Goal: Task Accomplishment & Management: Complete application form

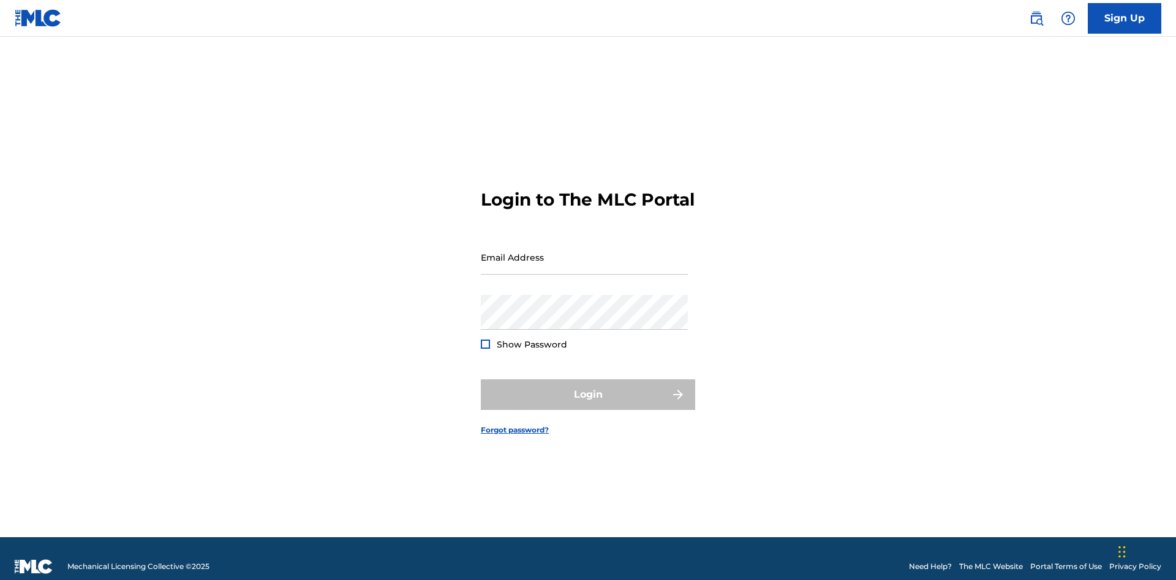
scroll to position [16, 0]
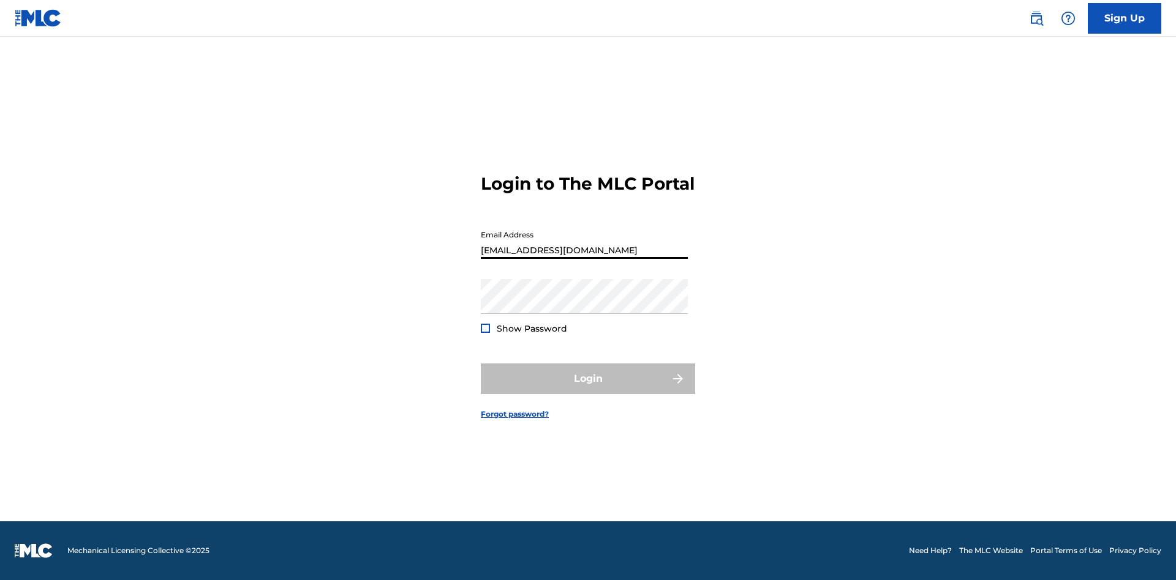
scroll to position [16, 0]
type input "[EMAIL_ADDRESS][DOMAIN_NAME]"
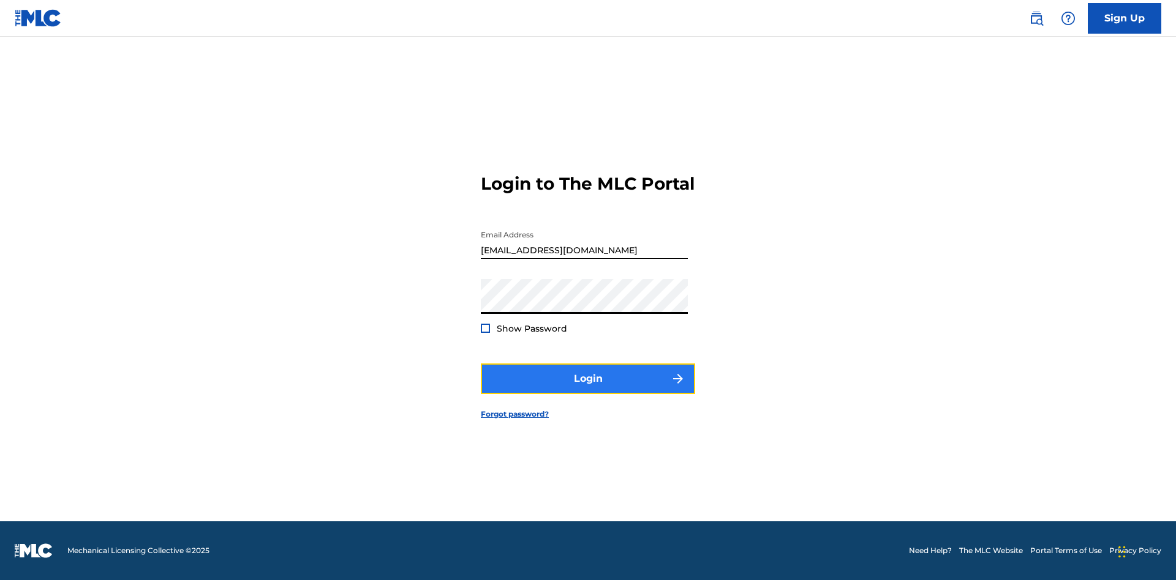
click at [588, 389] on button "Login" at bounding box center [588, 379] width 214 height 31
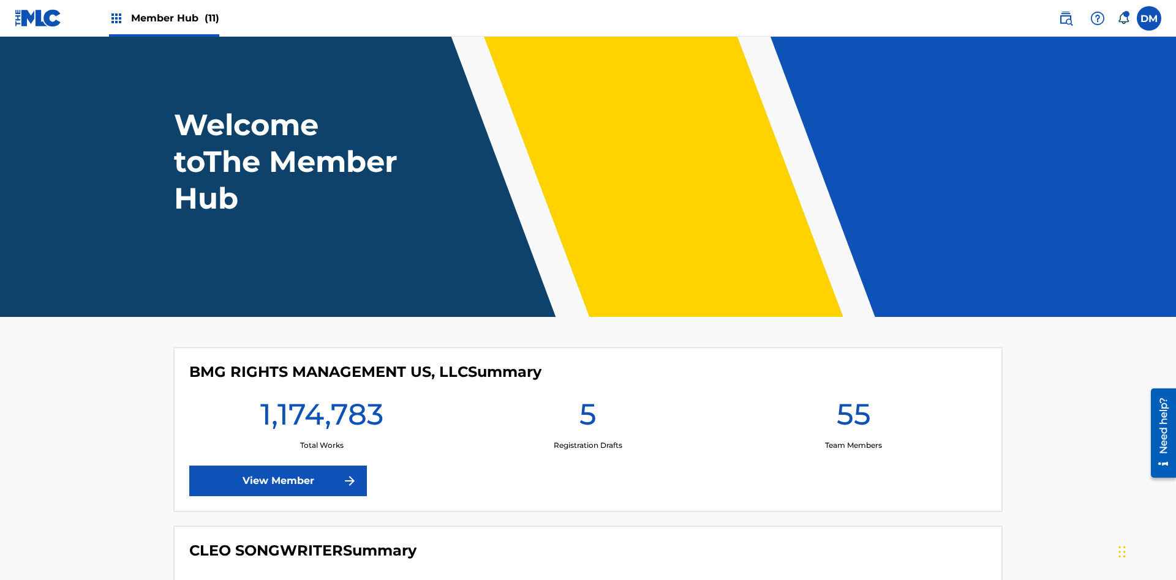
click at [174, 18] on span "Member Hub (11)" at bounding box center [175, 18] width 88 height 14
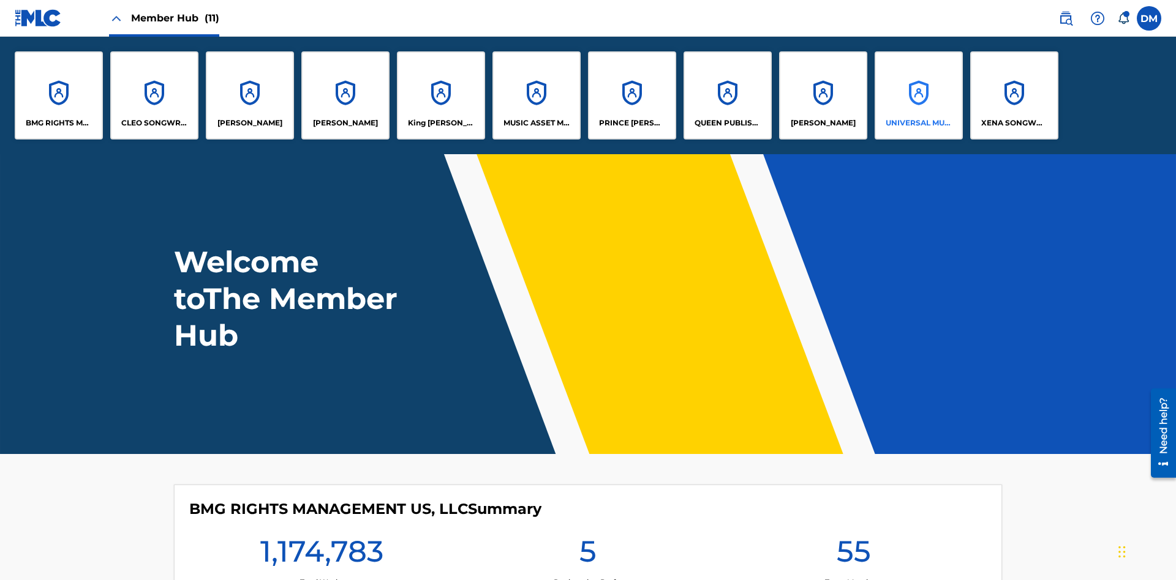
click at [918, 123] on p "UNIVERSAL MUSIC PUB GROUP" at bounding box center [918, 123] width 67 height 11
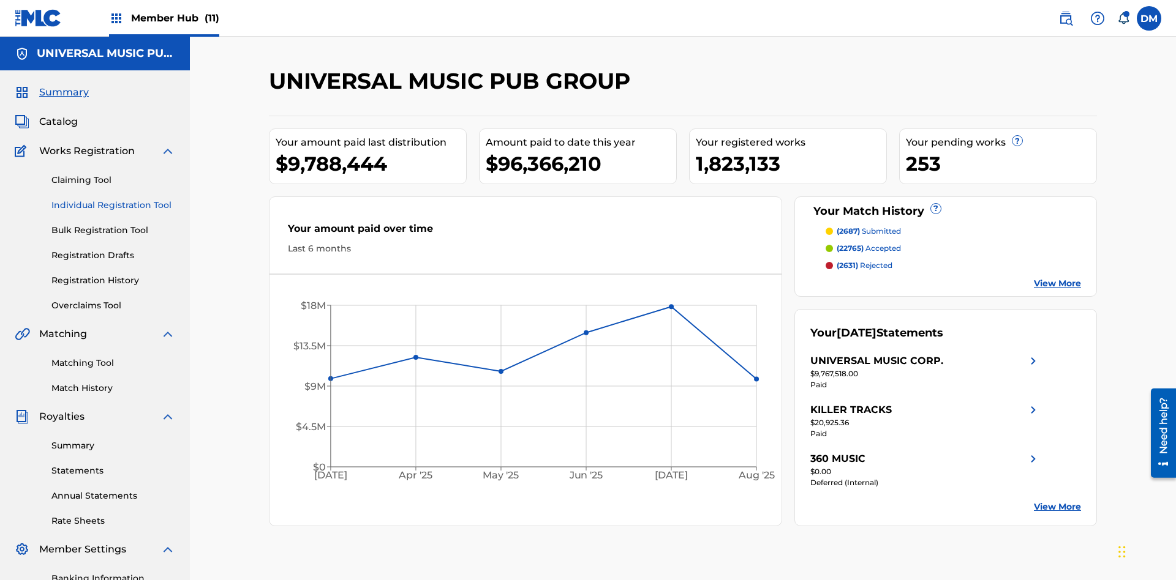
click at [113, 199] on link "Individual Registration Tool" at bounding box center [113, 205] width 124 height 13
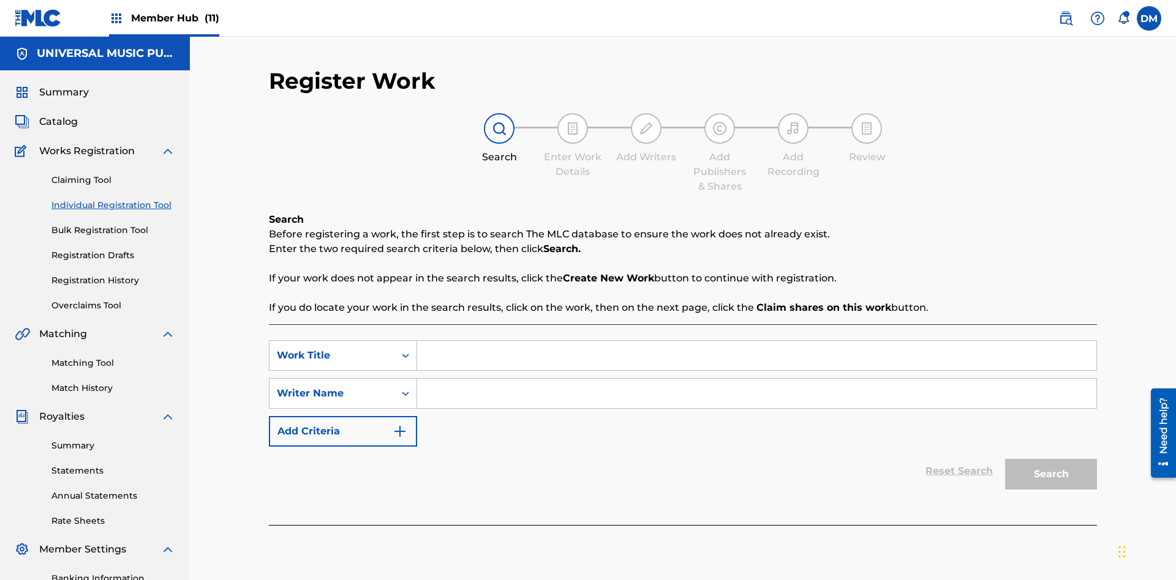
scroll to position [179, 0]
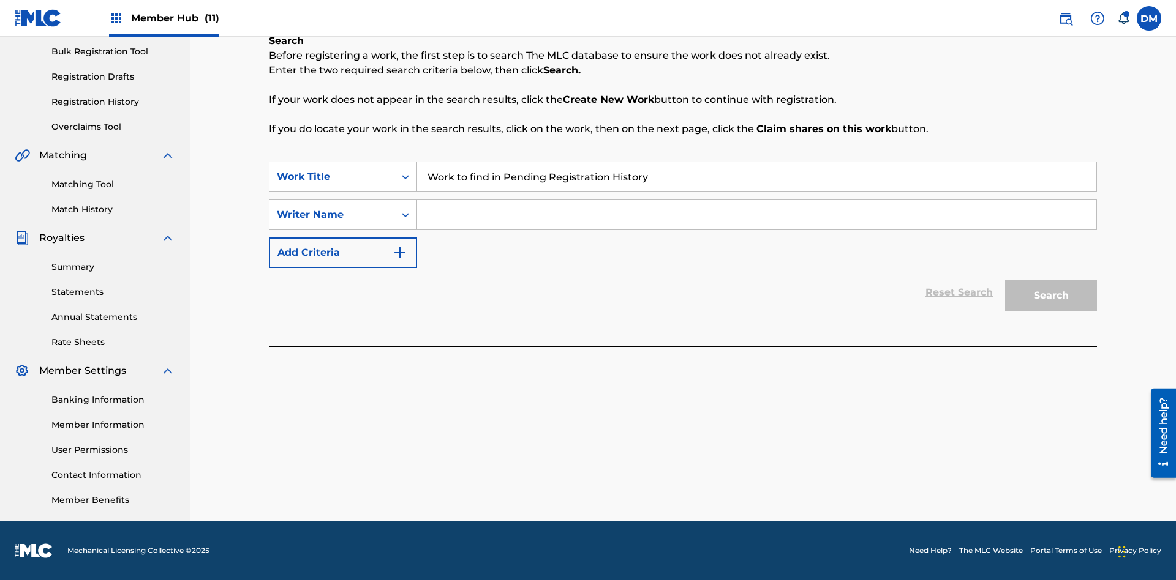
type input "Work to find in Pending Registration History"
click at [756, 215] on input "Search Form" at bounding box center [756, 214] width 679 height 29
type input "Test Name"
click at [1051, 296] on button "Search" at bounding box center [1051, 295] width 92 height 31
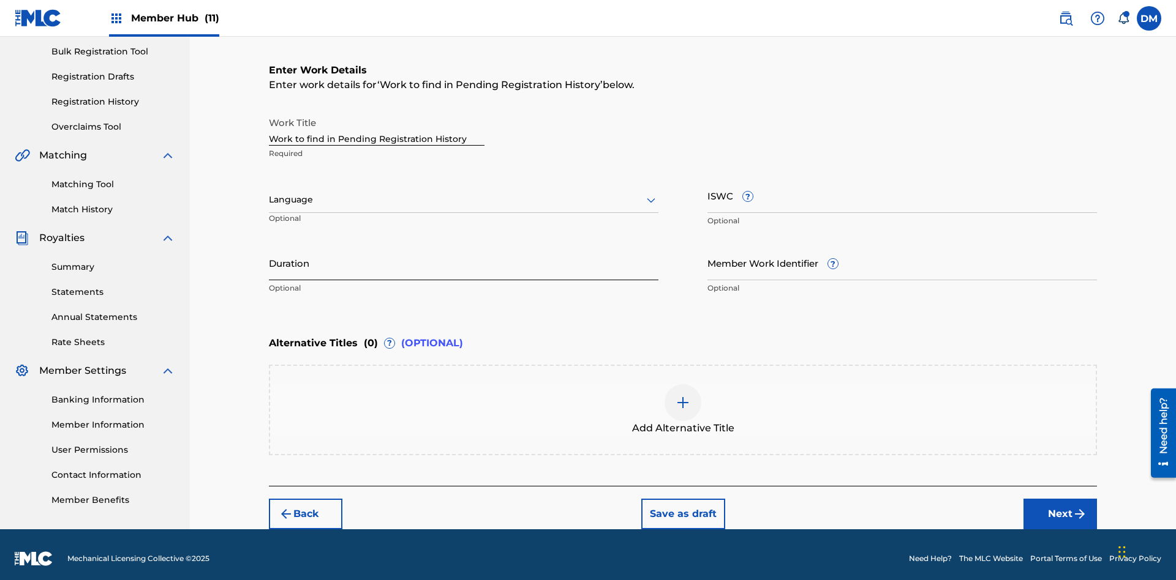
click at [463, 255] on input "Duration" at bounding box center [463, 263] width 389 height 35
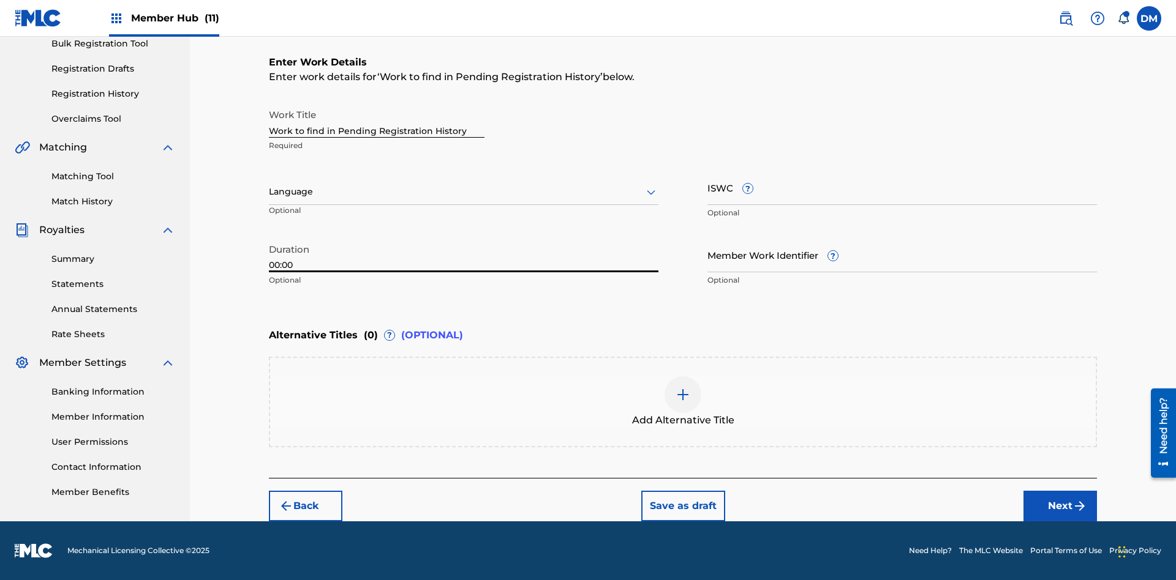
type input "00:00"
click at [651, 192] on icon at bounding box center [650, 192] width 15 height 15
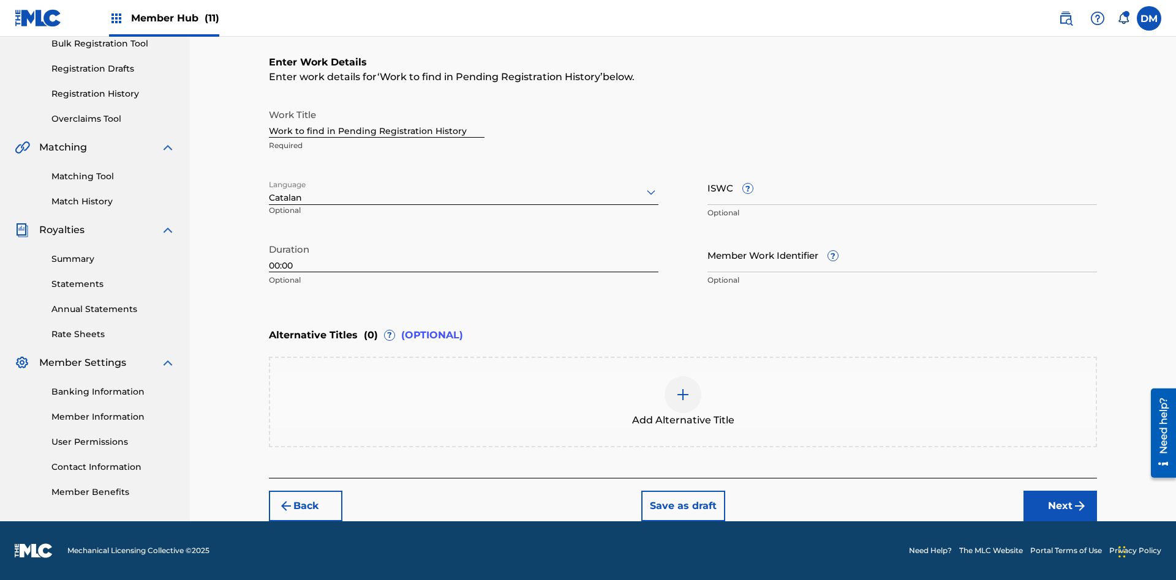
scroll to position [0, 0]
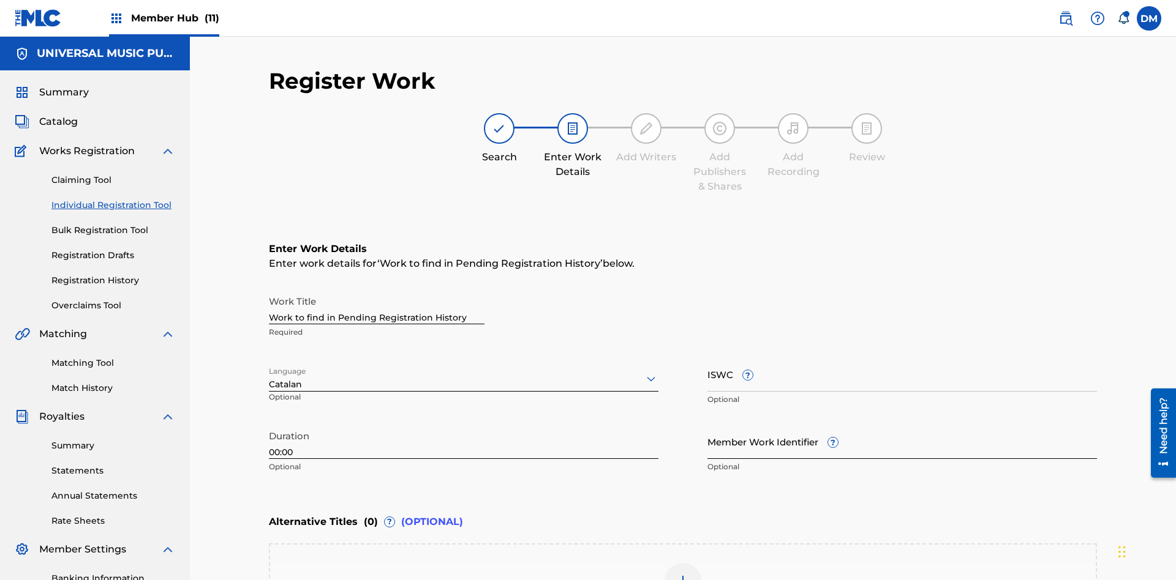
click at [902, 424] on input "Member Work Identifier ?" at bounding box center [901, 441] width 389 height 35
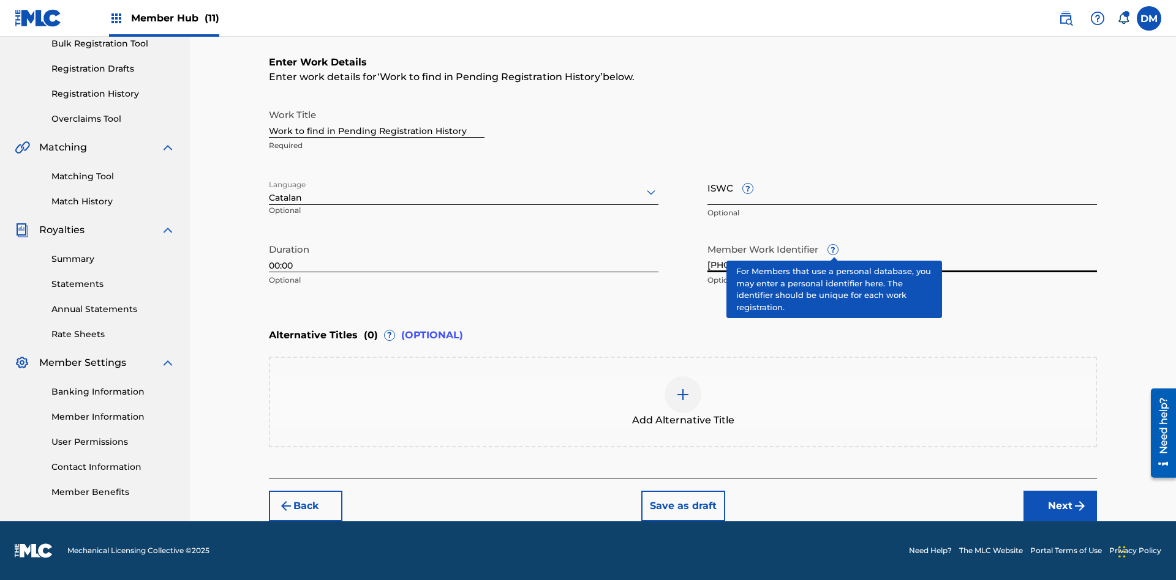
type input "2025.09.29.04"
click at [902, 187] on input "ISWC ?" at bounding box center [901, 187] width 389 height 35
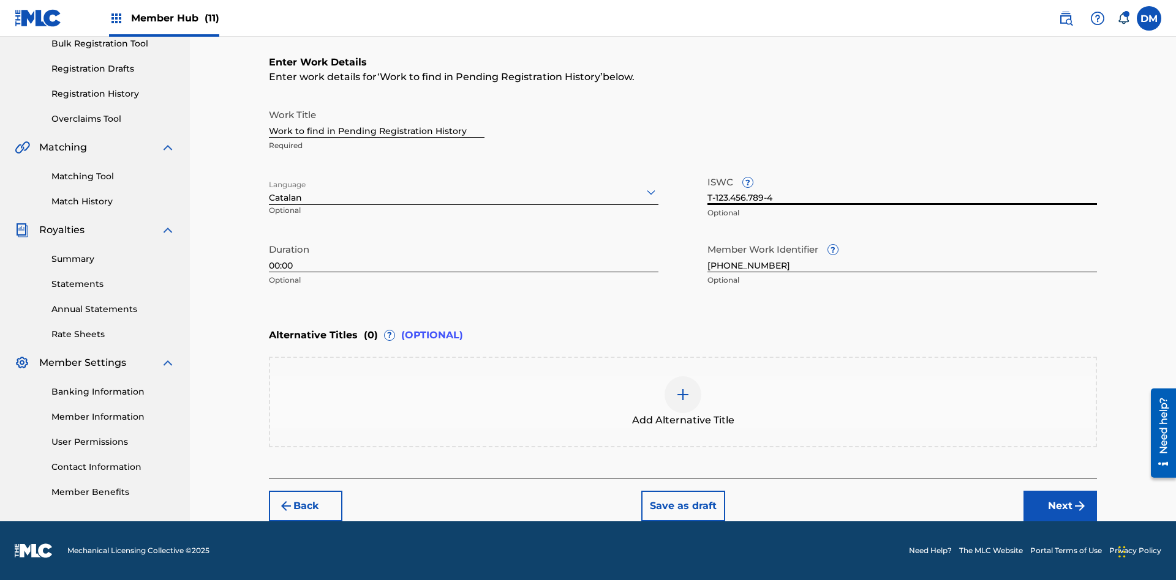
type input "T-123.456.789-4"
click at [683, 402] on img at bounding box center [682, 395] width 15 height 15
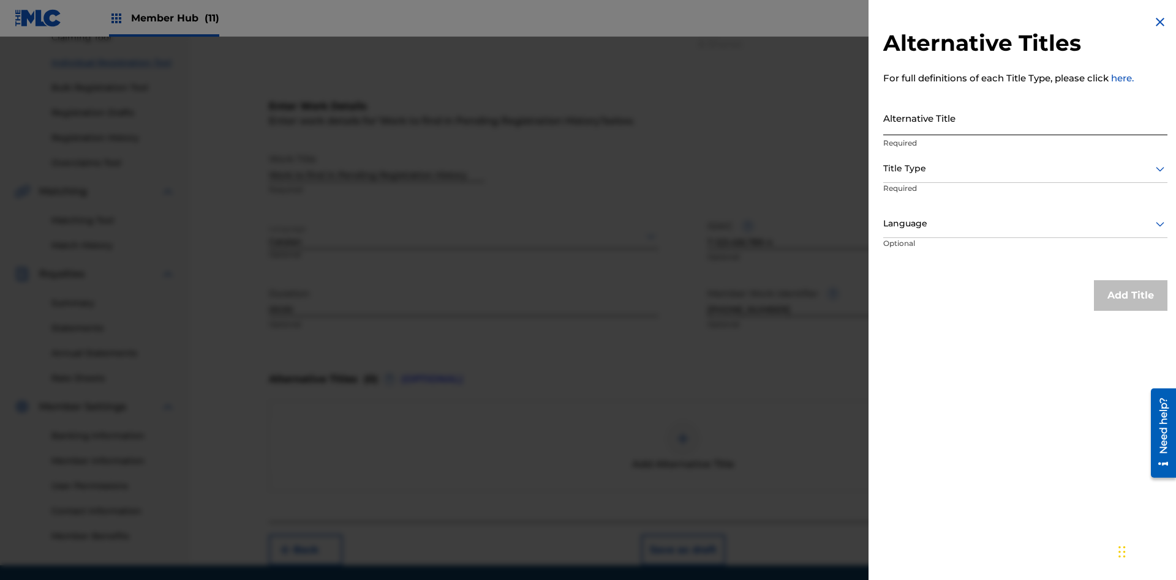
click at [1025, 118] on input "Alternative Title" at bounding box center [1025, 117] width 284 height 35
type input "Alt Title"
click at [1025, 168] on div at bounding box center [1025, 168] width 284 height 15
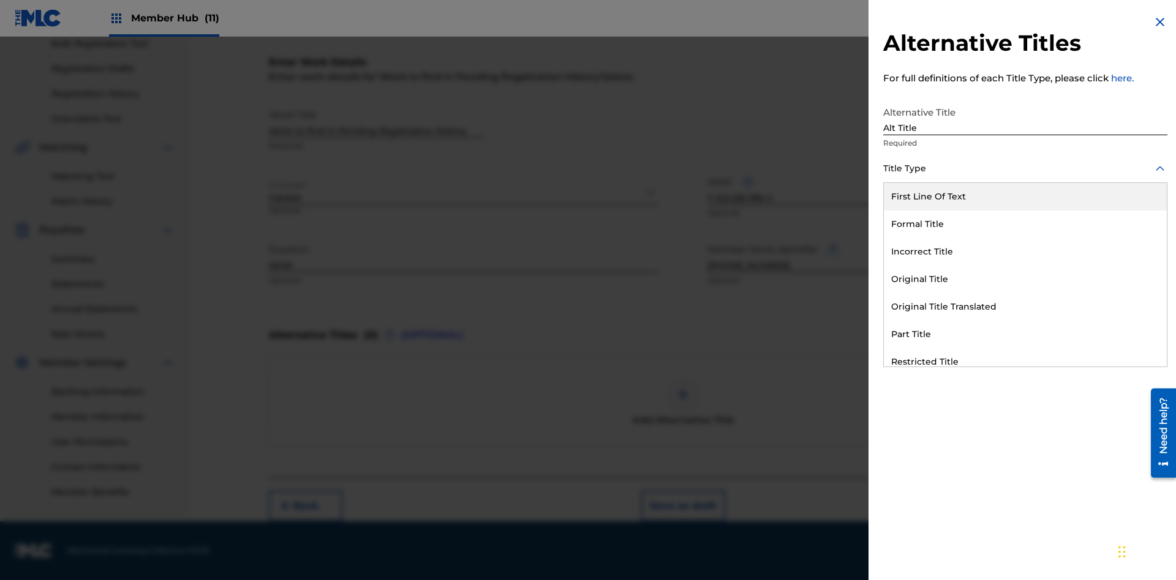
click at [1025, 279] on div "Original Title" at bounding box center [1024, 280] width 283 height 28
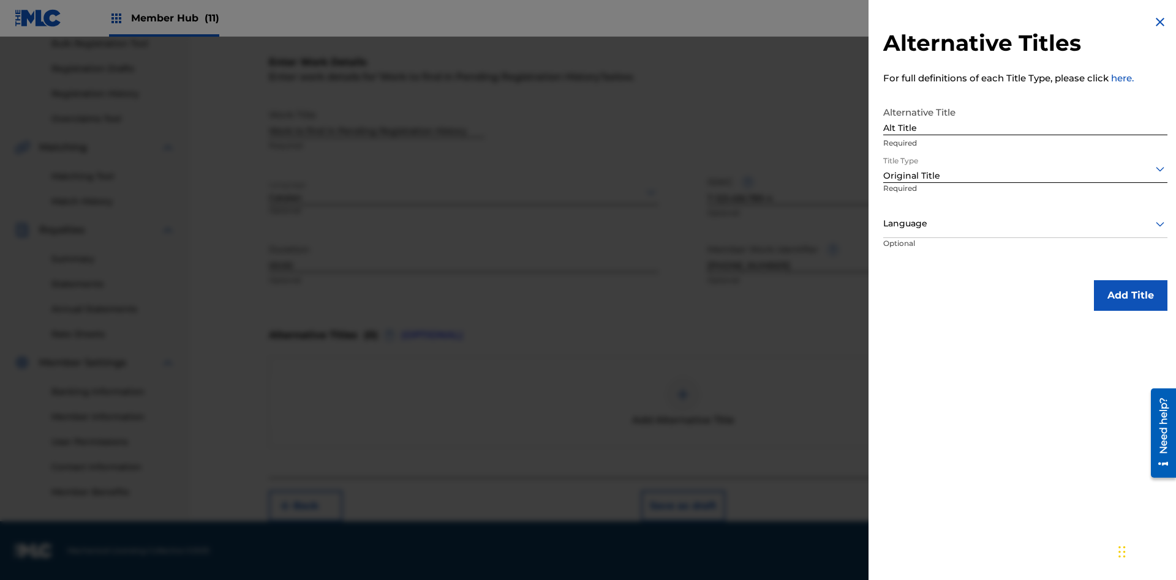
click at [1025, 223] on div at bounding box center [1025, 223] width 284 height 15
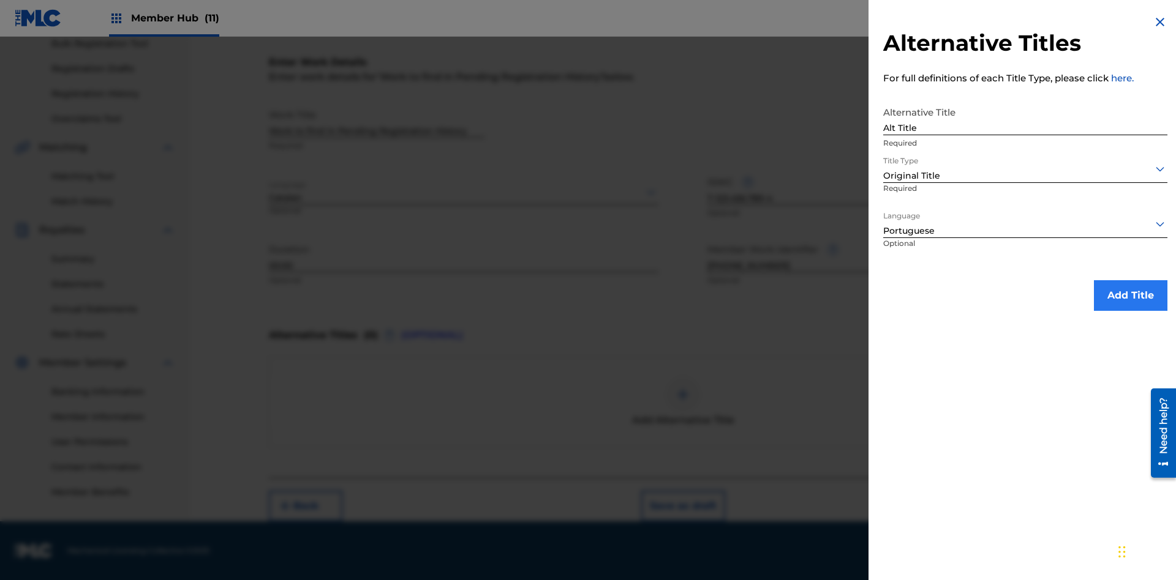
click at [1130, 295] on button "Add Title" at bounding box center [1129, 295] width 73 height 31
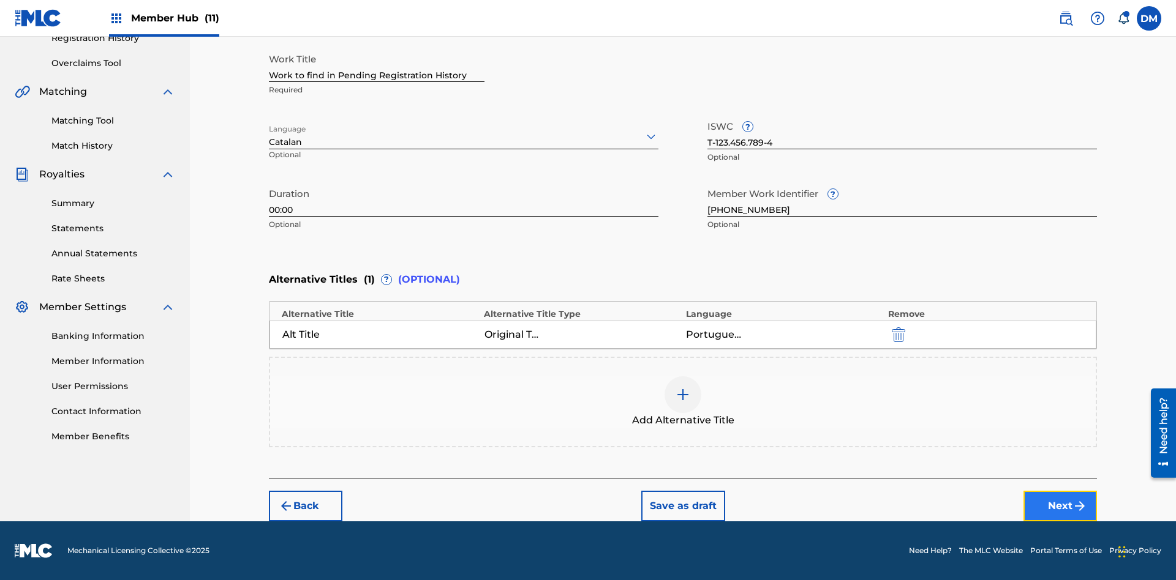
click at [1060, 506] on button "Next" at bounding box center [1059, 506] width 73 height 31
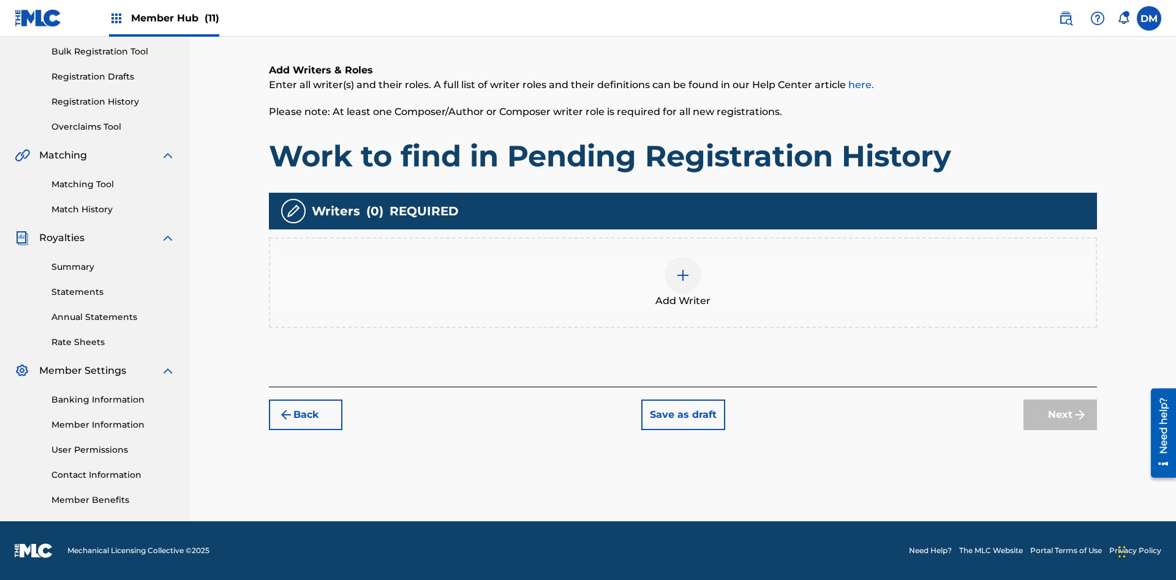
scroll to position [179, 0]
click at [683, 282] on img at bounding box center [682, 275] width 15 height 15
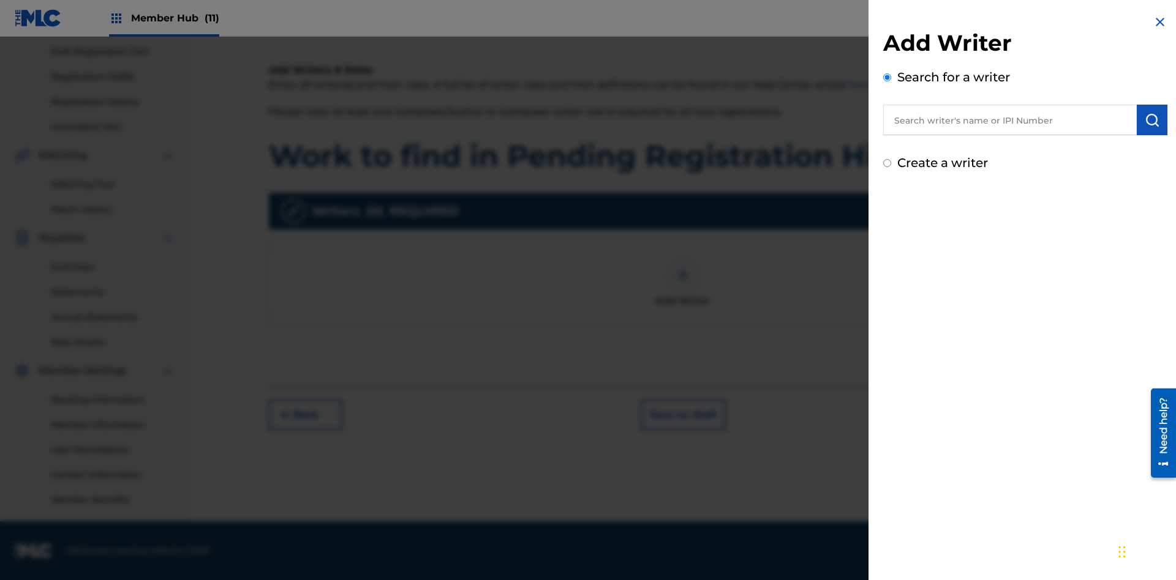
click at [1010, 120] on input "text" at bounding box center [1009, 120] width 253 height 31
type input "Test2025.09.29.04.50.37"
click at [1152, 120] on img "submit" at bounding box center [1151, 120] width 15 height 15
click at [887, 216] on input "Create a writer" at bounding box center [887, 215] width 8 height 8
radio input "false"
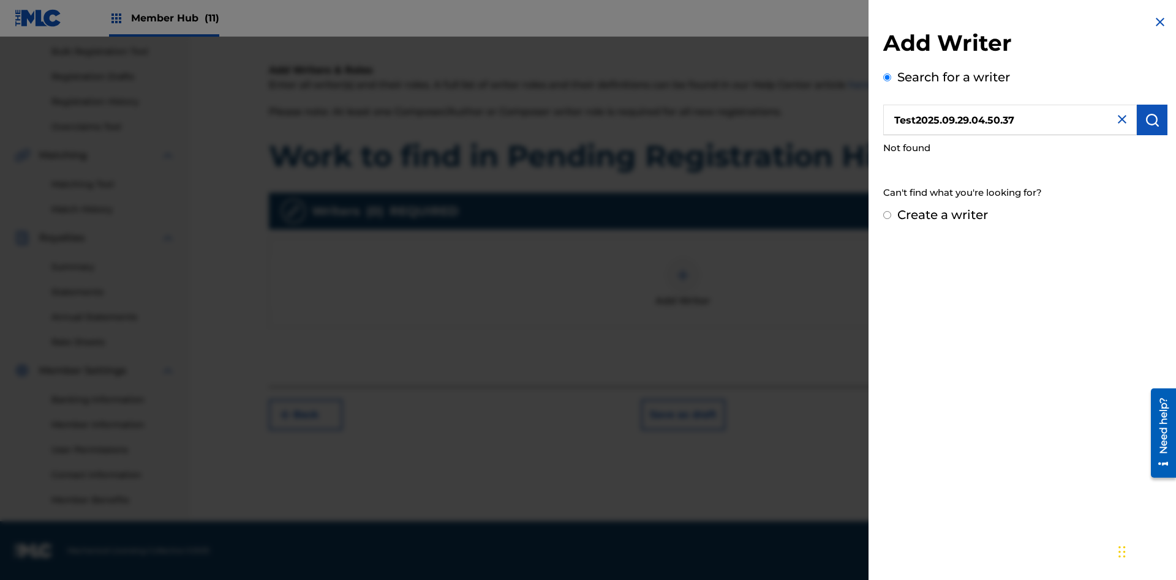
radio input "false"
radio input "true"
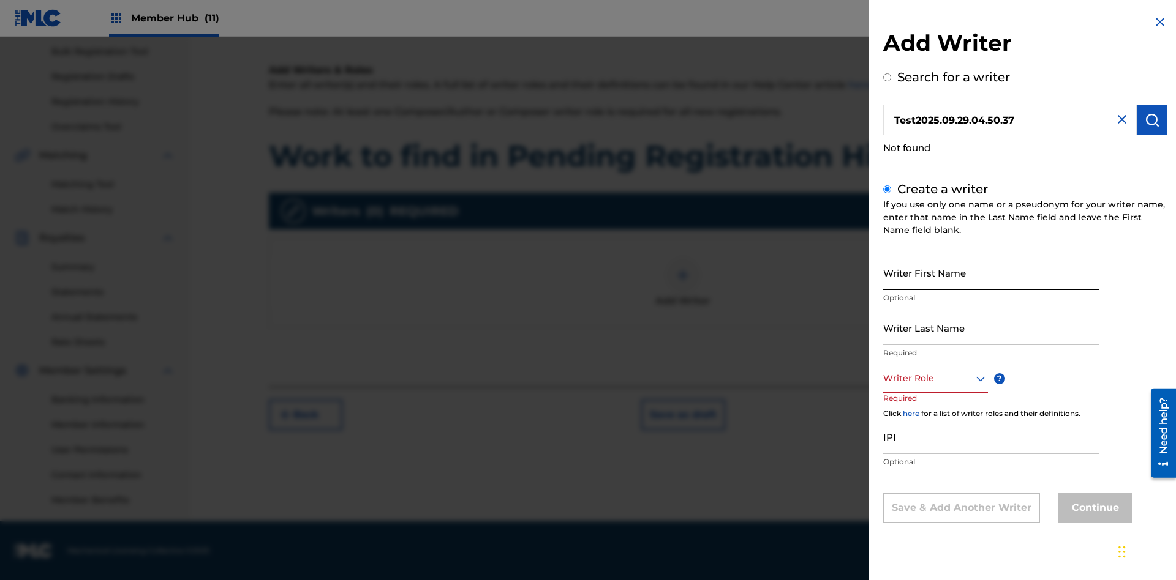
click at [991, 272] on input "Writer First Name" at bounding box center [991, 272] width 216 height 35
type input "Test2025.09.29.04.50.37"
click at [991, 328] on input "Writer Last Name" at bounding box center [991, 327] width 216 height 35
type input "Test2025.09.29.04.50.38"
click at [934, 378] on div at bounding box center [935, 378] width 105 height 15
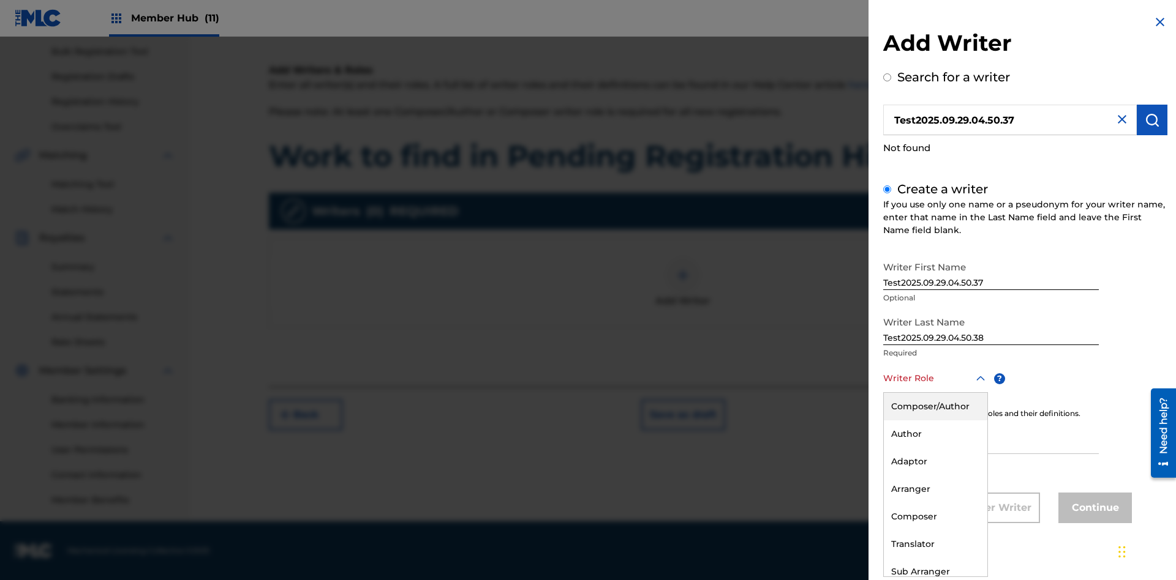
click at [934, 517] on div "Composer" at bounding box center [934, 517] width 103 height 28
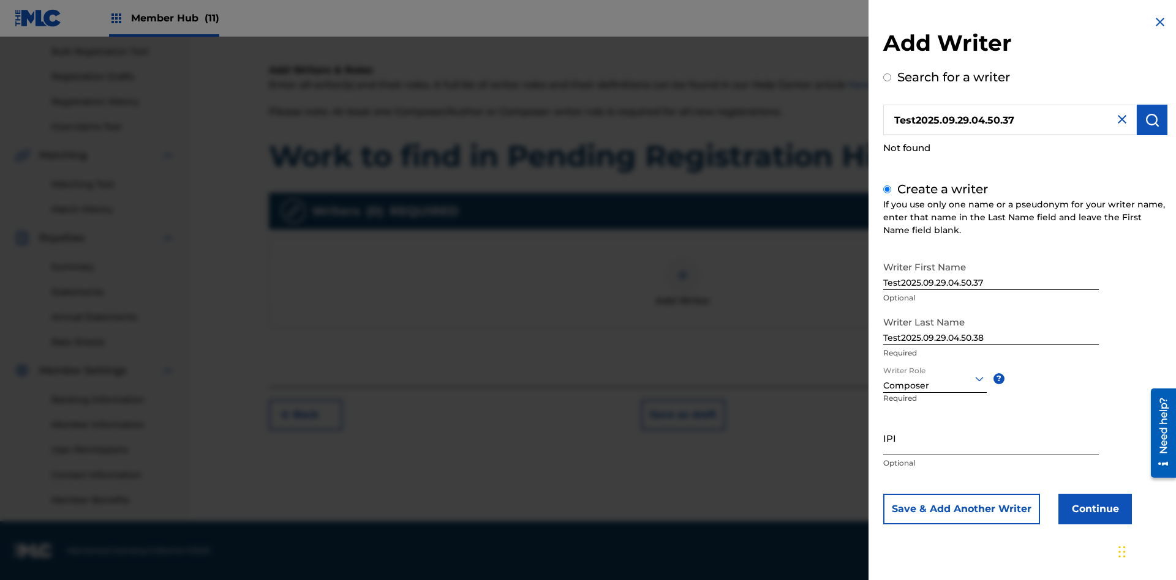
click at [991, 438] on input "IPI" at bounding box center [991, 438] width 216 height 35
type input "00000000000"
click at [1093, 509] on button "Continue" at bounding box center [1094, 509] width 73 height 31
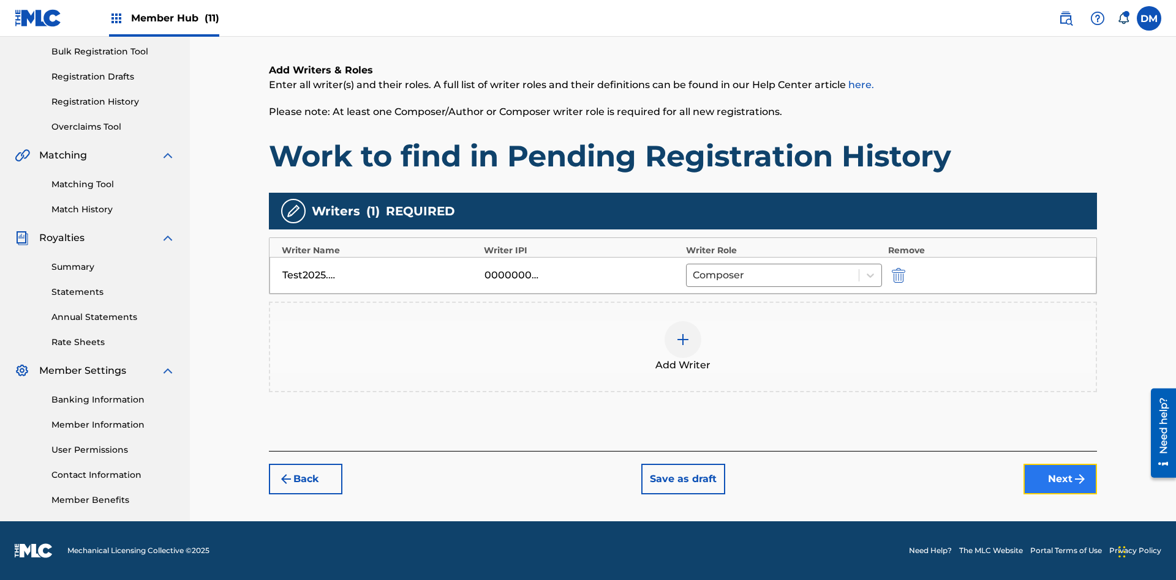
click at [1060, 479] on button "Next" at bounding box center [1059, 479] width 73 height 31
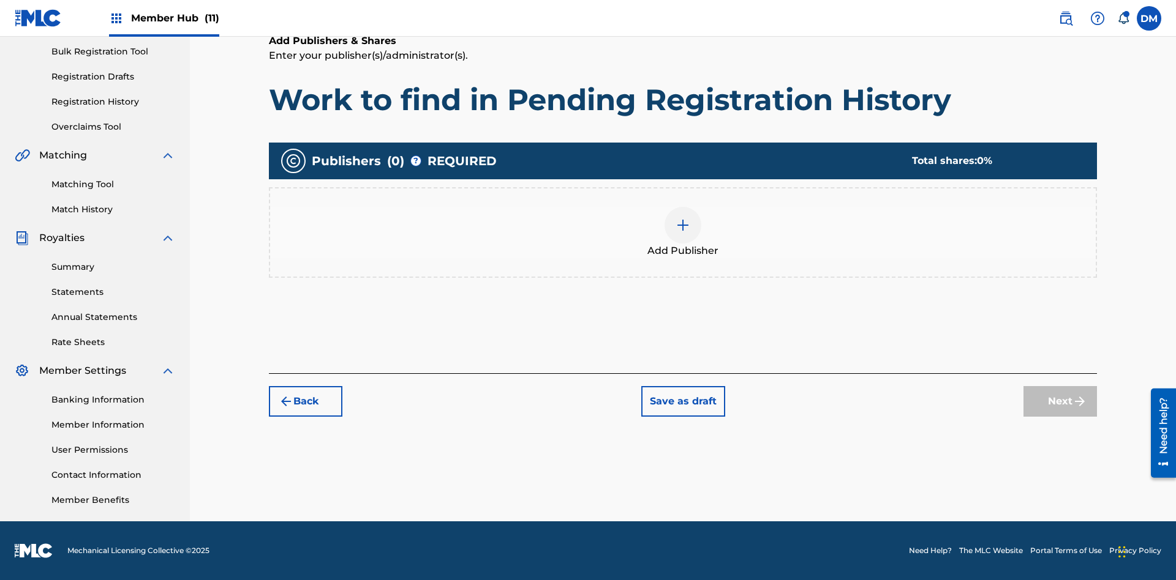
click at [683, 225] on img at bounding box center [682, 225] width 15 height 15
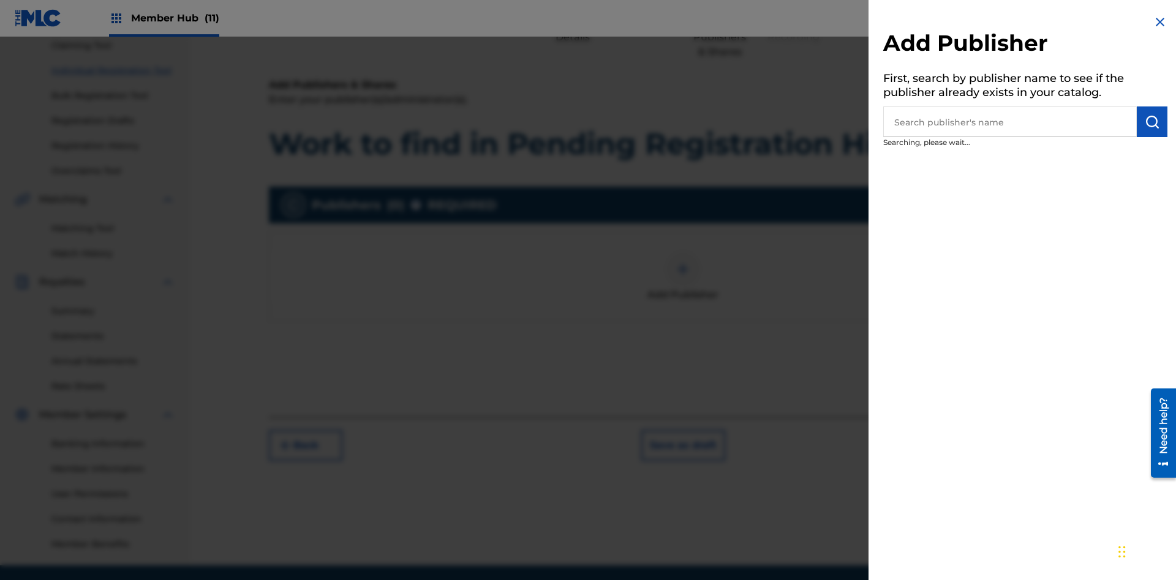
click at [1010, 122] on input "text" at bounding box center [1009, 122] width 253 height 31
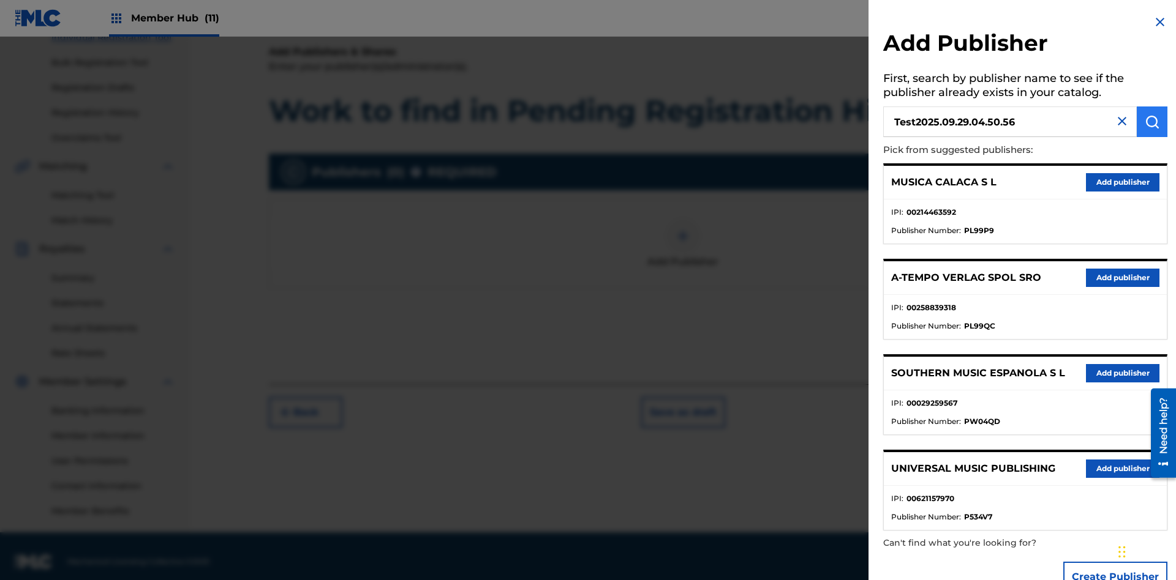
type input "Test2025.09.29.04.50.56"
click at [1152, 122] on img "submit" at bounding box center [1151, 121] width 15 height 15
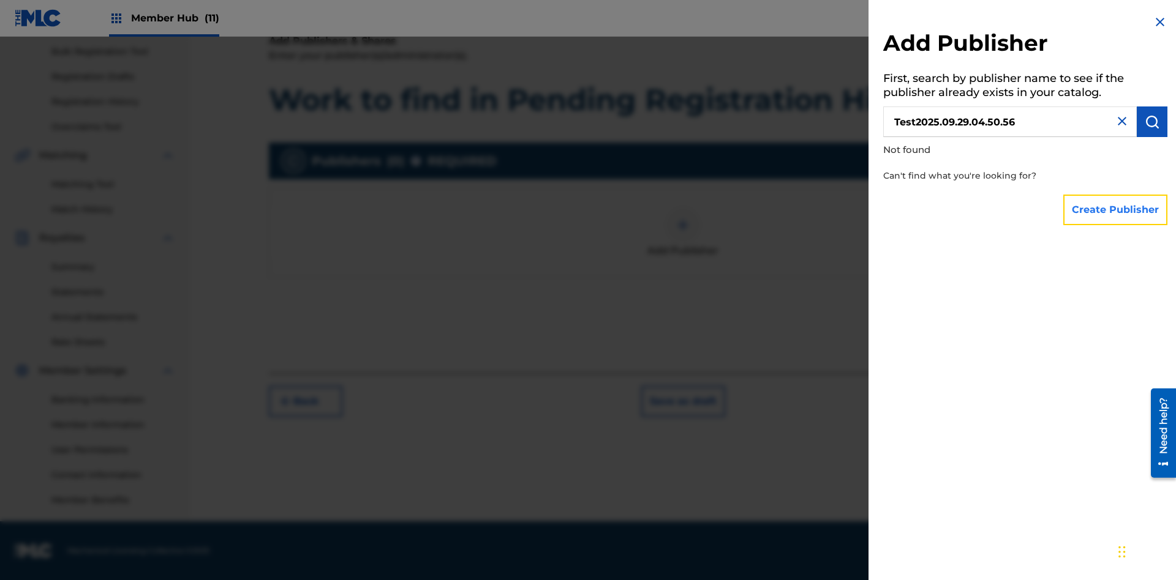
click at [1116, 209] on button "Create Publisher" at bounding box center [1115, 210] width 104 height 31
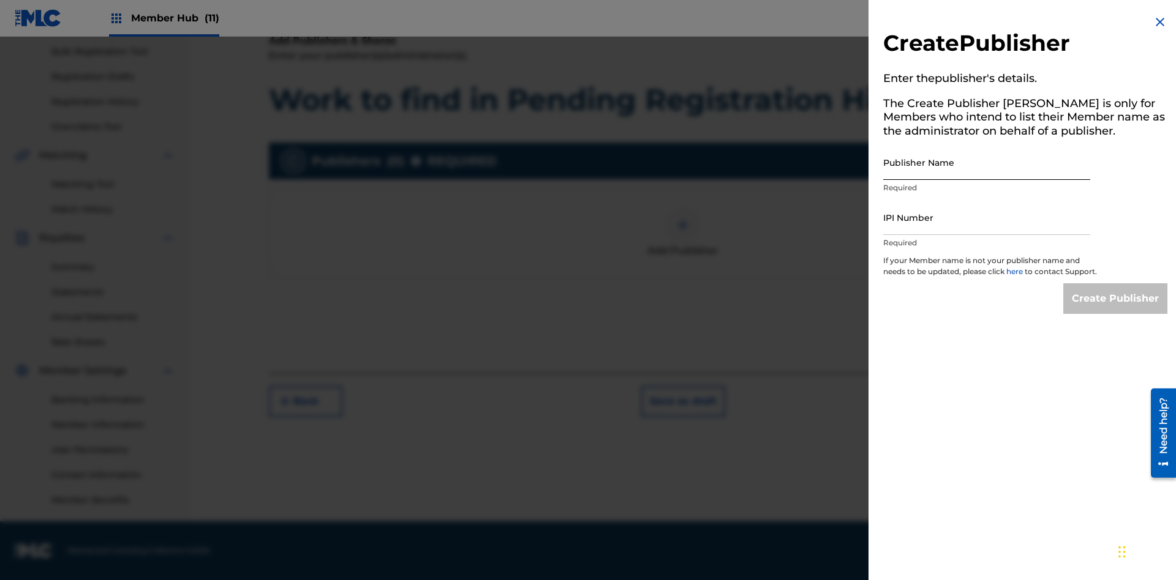
click at [986, 162] on input "Publisher Name" at bounding box center [986, 162] width 207 height 35
type input "Test2025.09.29.04.50.59"
click at [986, 217] on input "IPI Number" at bounding box center [986, 217] width 207 height 35
type input "00000000000"
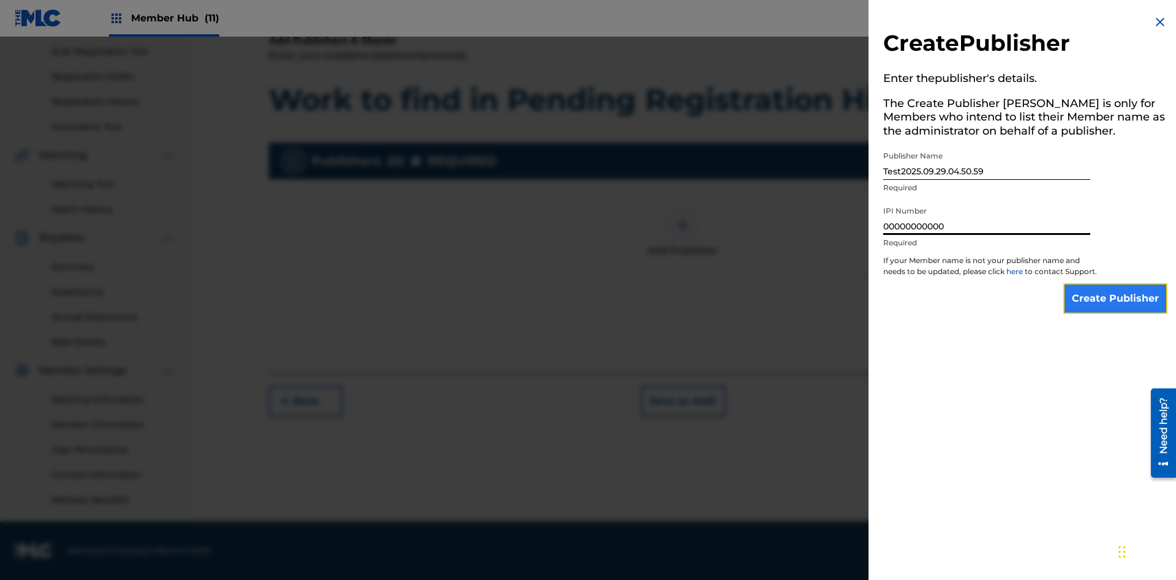
click at [1116, 310] on input "Create Publisher" at bounding box center [1115, 298] width 104 height 31
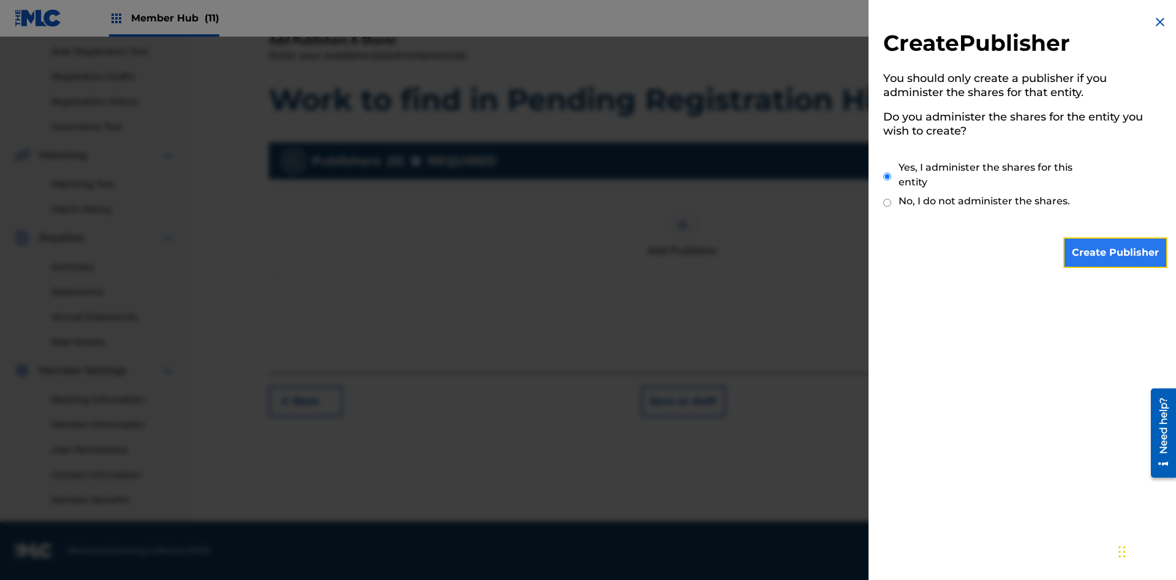
click at [1116, 253] on input "Create Publisher" at bounding box center [1115, 253] width 104 height 31
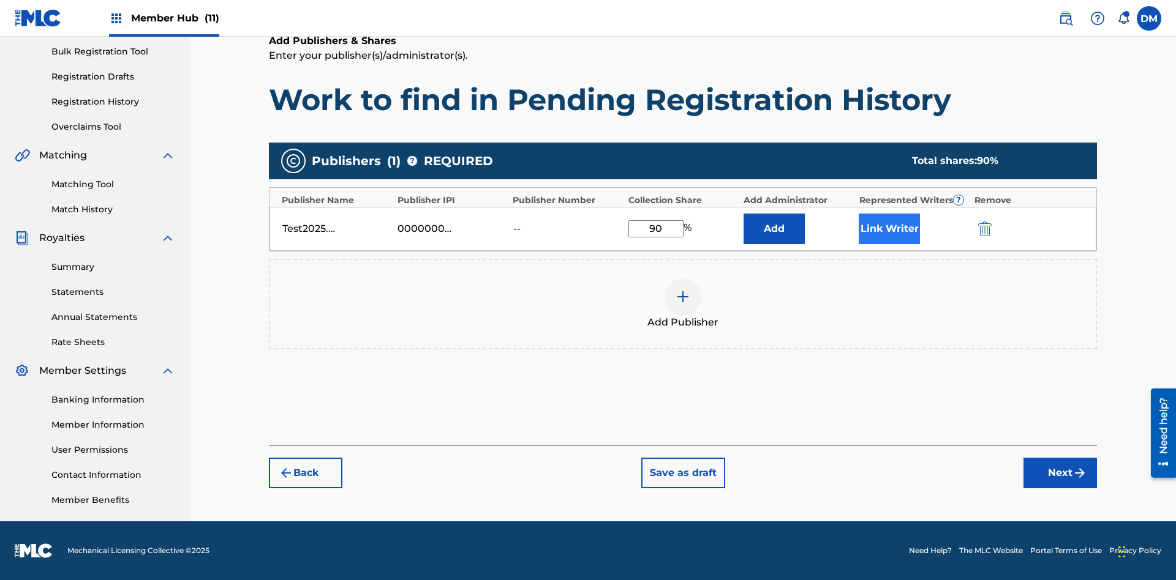
type input "90"
click at [889, 228] on button "Link Writer" at bounding box center [888, 229] width 61 height 31
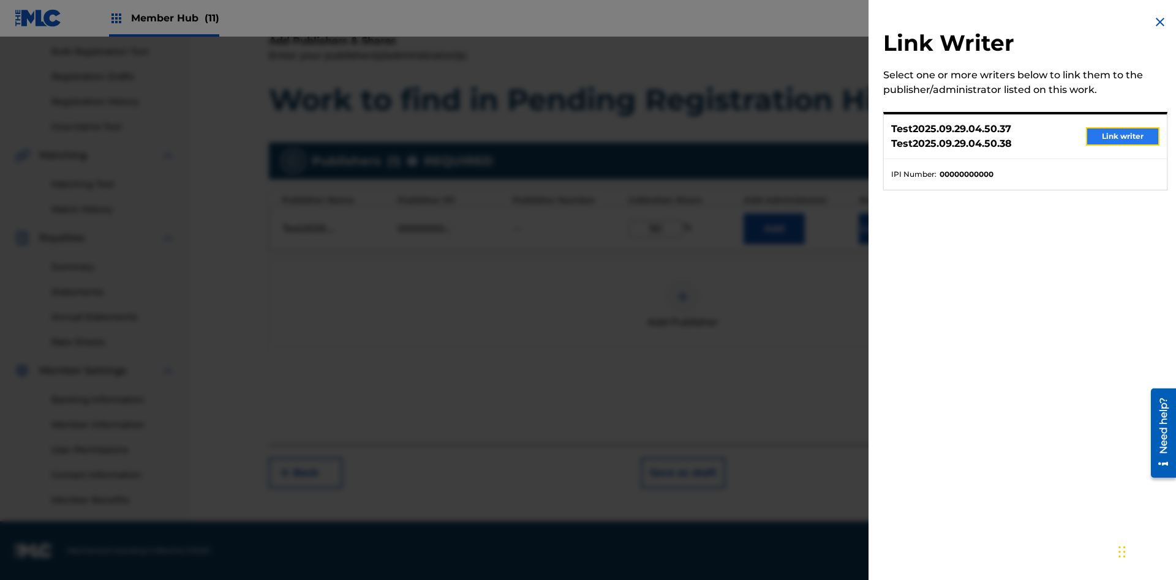
click at [1122, 137] on button "Link writer" at bounding box center [1122, 136] width 73 height 18
click at [889, 244] on button "Link Writer" at bounding box center [888, 229] width 61 height 31
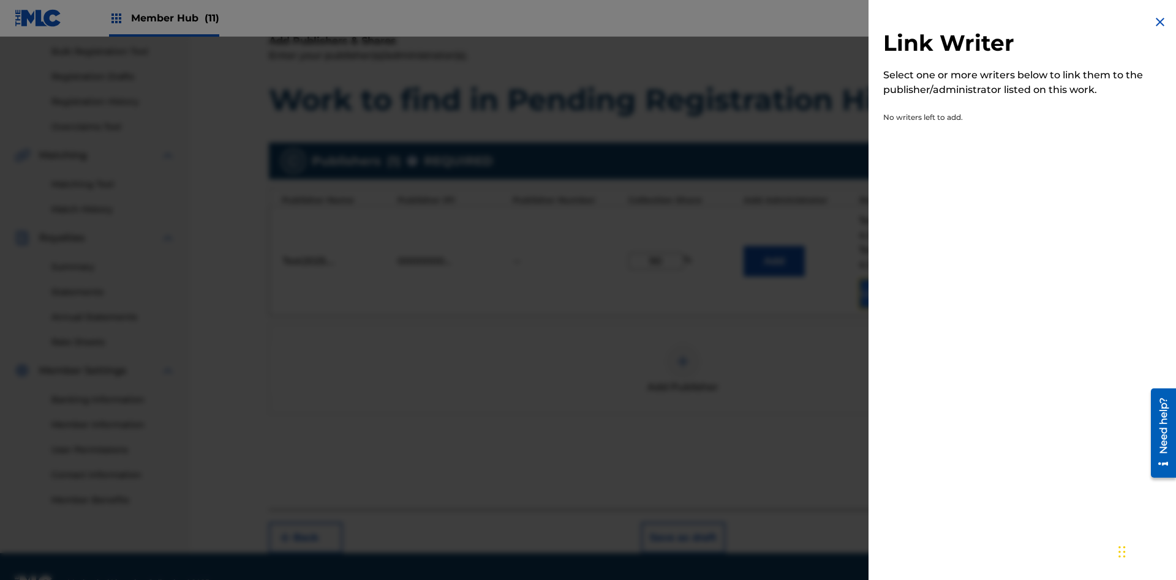
scroll to position [211, 0]
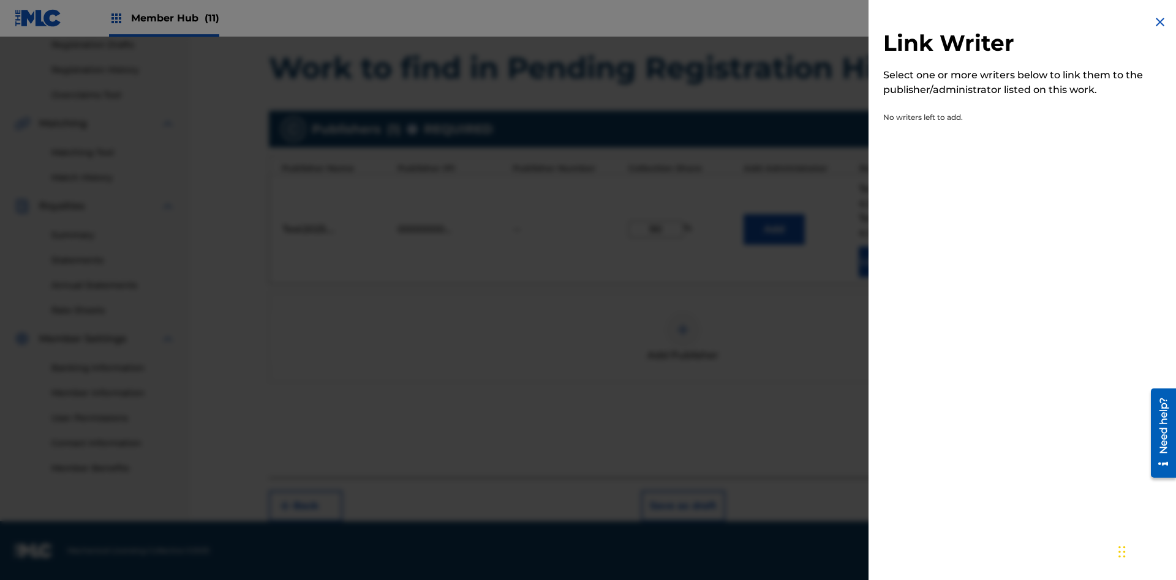
click at [1160, 22] on img at bounding box center [1159, 22] width 15 height 15
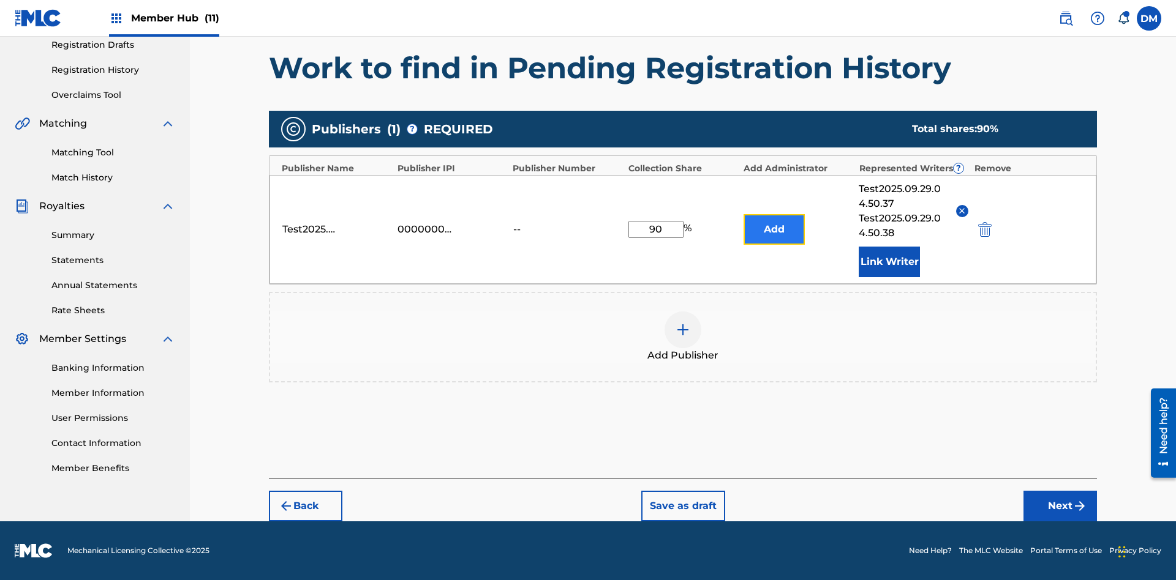
click at [774, 229] on button "Add" at bounding box center [773, 229] width 61 height 31
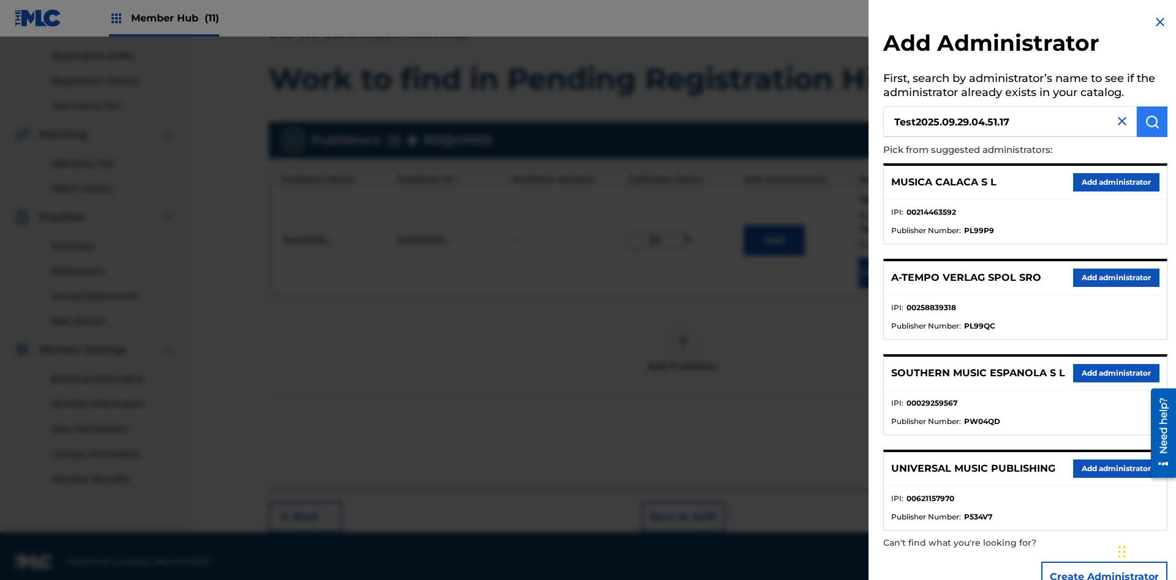
type input "Test2025.09.29.04.51.17"
click at [1152, 122] on img "submit" at bounding box center [1151, 121] width 15 height 15
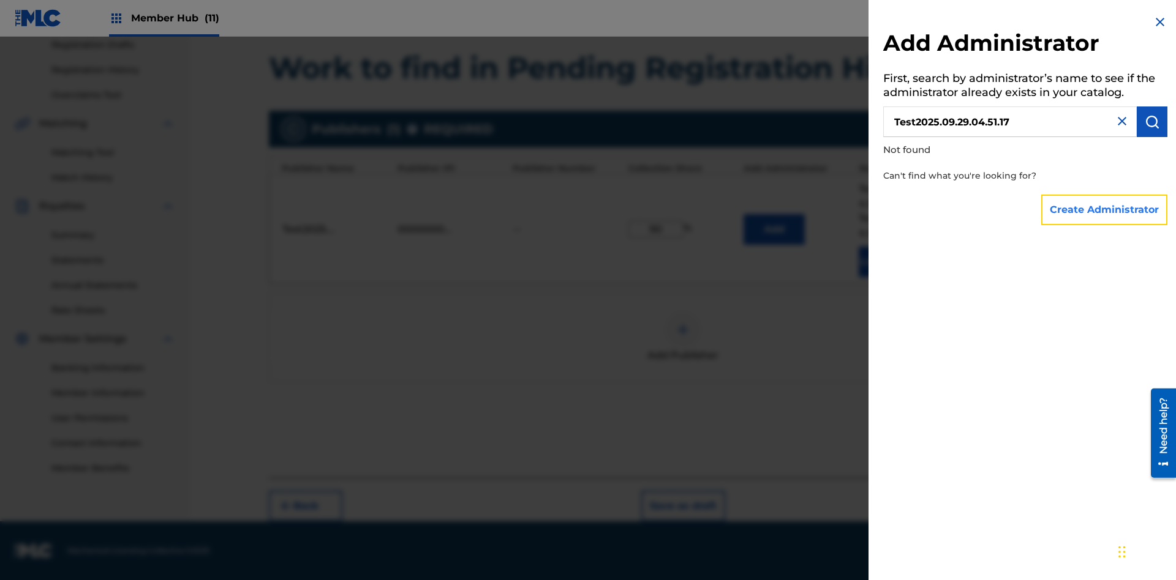
click at [1105, 209] on button "Create Administrator" at bounding box center [1104, 210] width 126 height 31
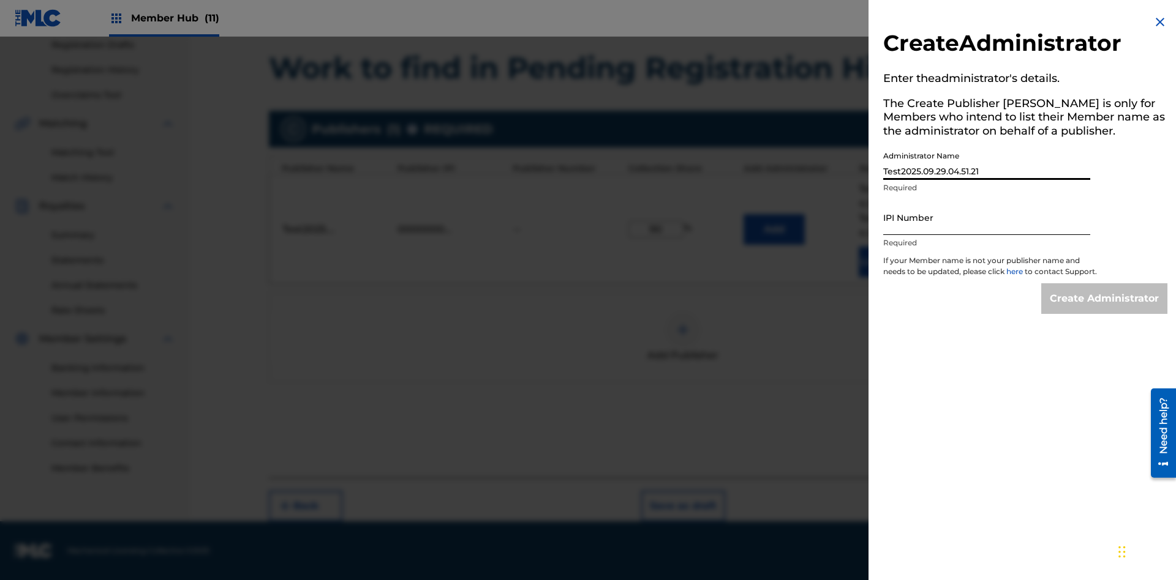
type input "Test2025.09.29.04.51.21"
click at [986, 217] on input "IPI Number" at bounding box center [986, 217] width 207 height 35
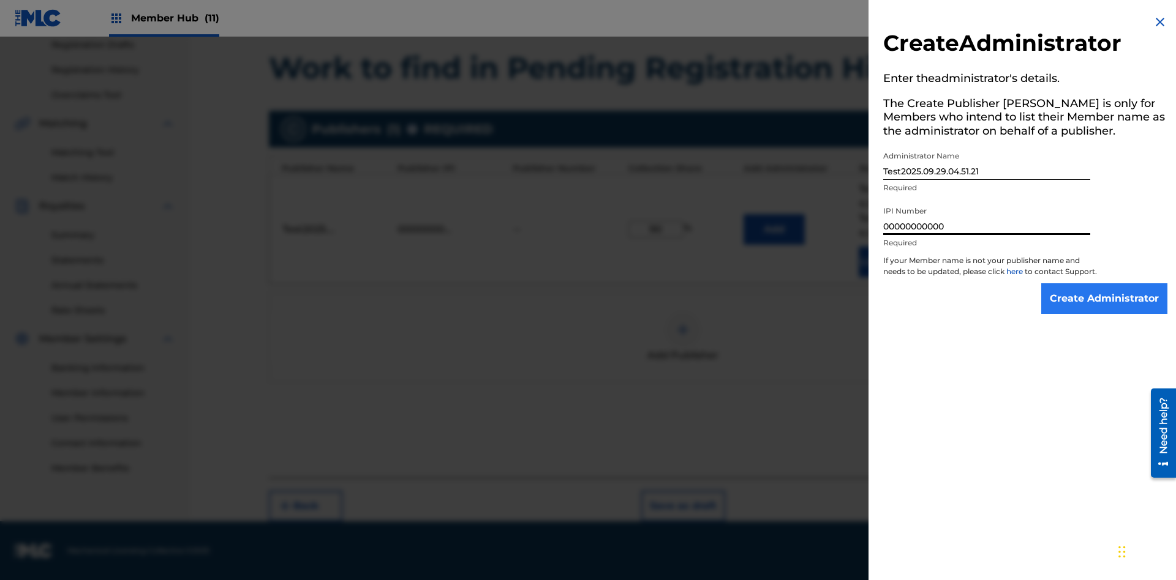
type input "00000000000"
click at [1105, 310] on input "Create Administrator" at bounding box center [1104, 298] width 126 height 31
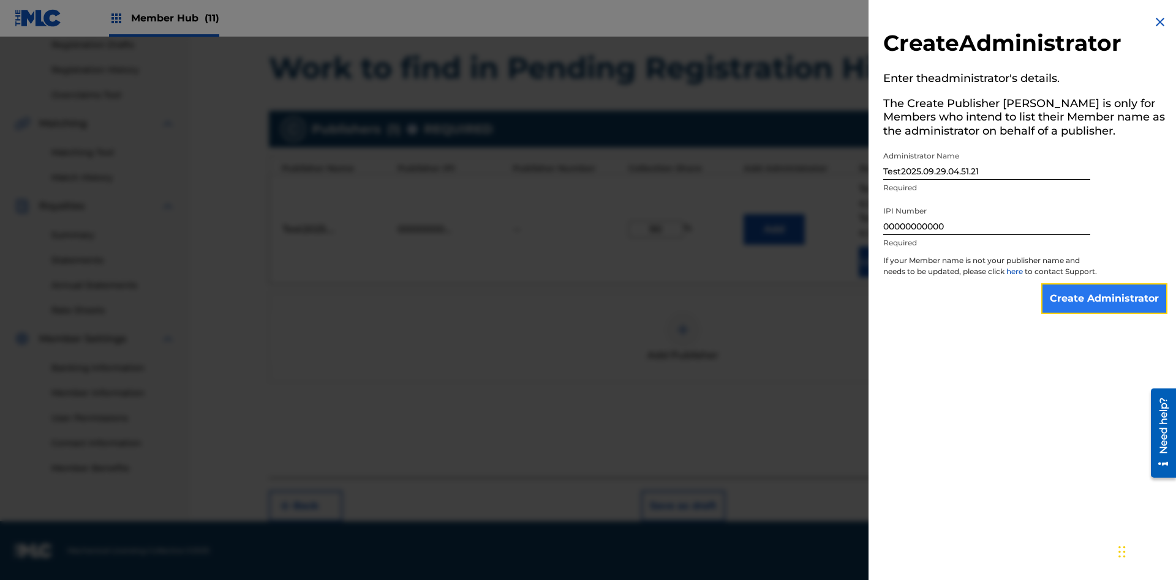
scroll to position [263, 0]
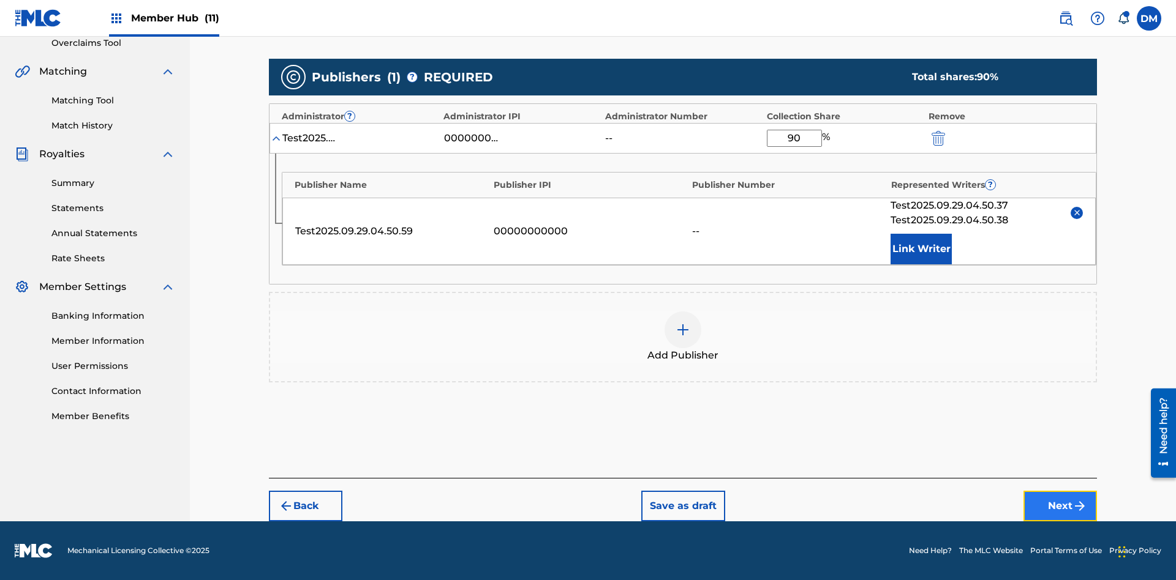
click at [1060, 506] on button "Next" at bounding box center [1059, 506] width 73 height 31
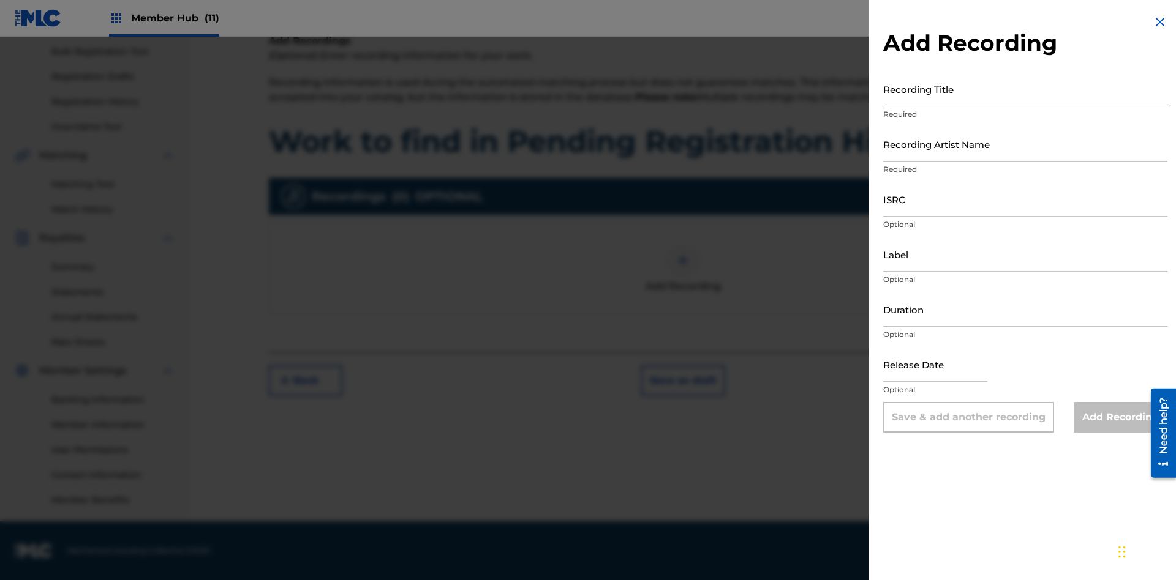
click at [1025, 89] on input "Recording Title" at bounding box center [1025, 89] width 284 height 35
type input "Best Song Ever"
click at [1025, 144] on input "Recording Artist Name" at bounding box center [1025, 144] width 284 height 35
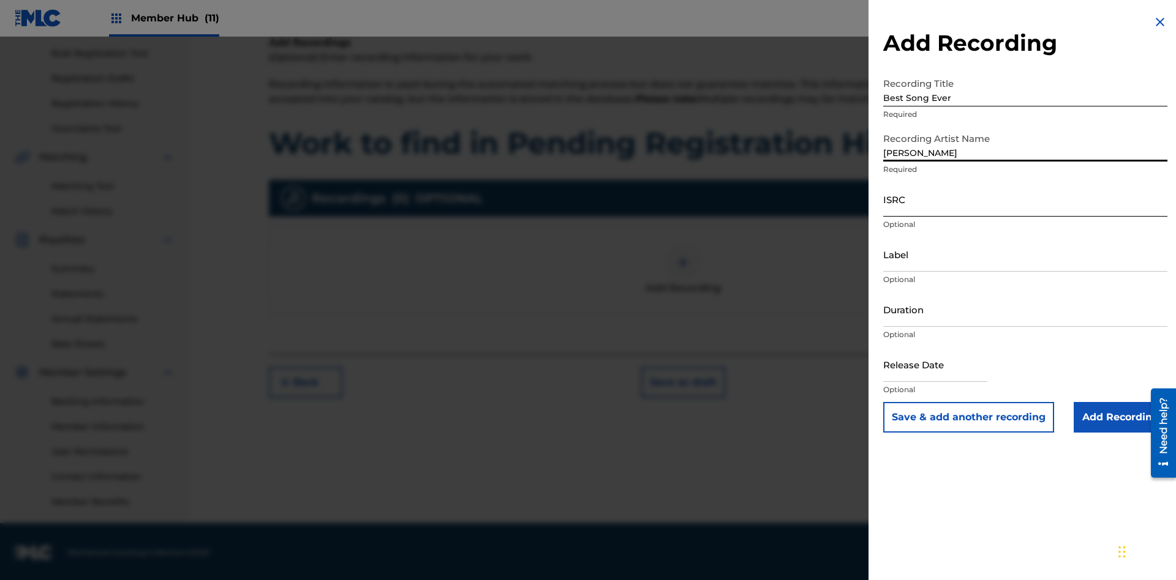
type input "Joe Lewis"
click at [1025, 199] on input "ISRC" at bounding box center [1025, 199] width 284 height 35
type input "AA3123123123"
click at [1025, 254] on input "Label" at bounding box center [1025, 254] width 284 height 35
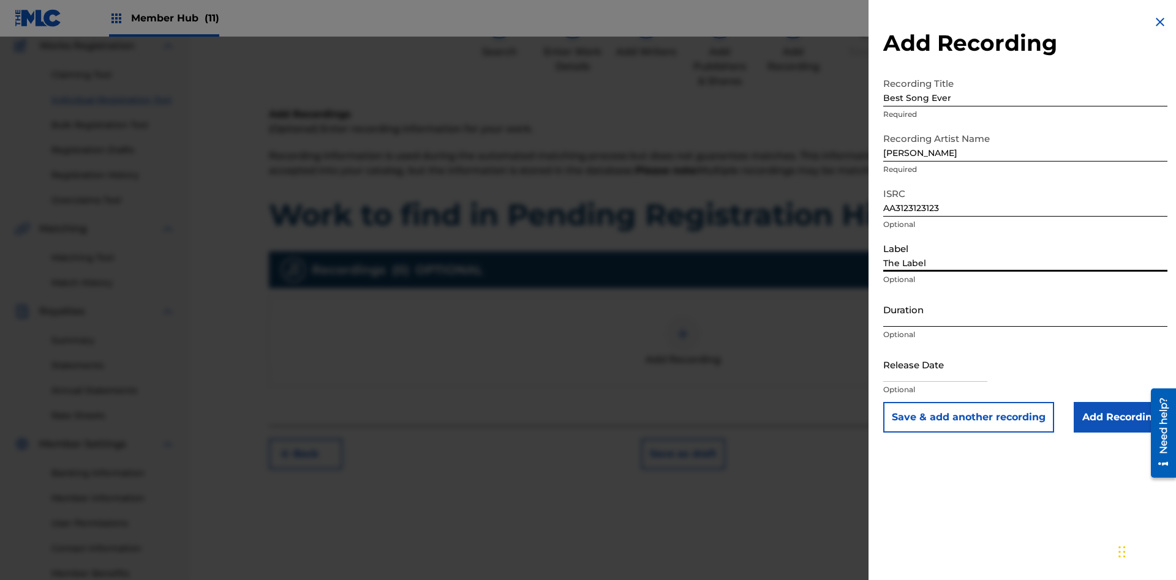
type input "The Label"
click at [1025, 309] on input "Duration" at bounding box center [1025, 309] width 284 height 35
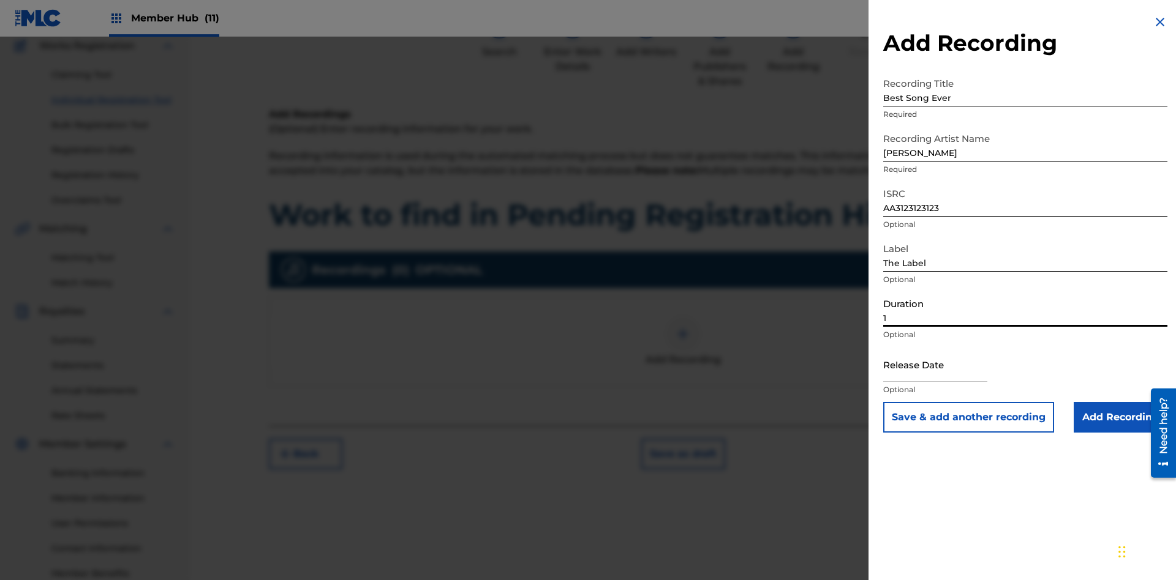
scroll to position [179, 0]
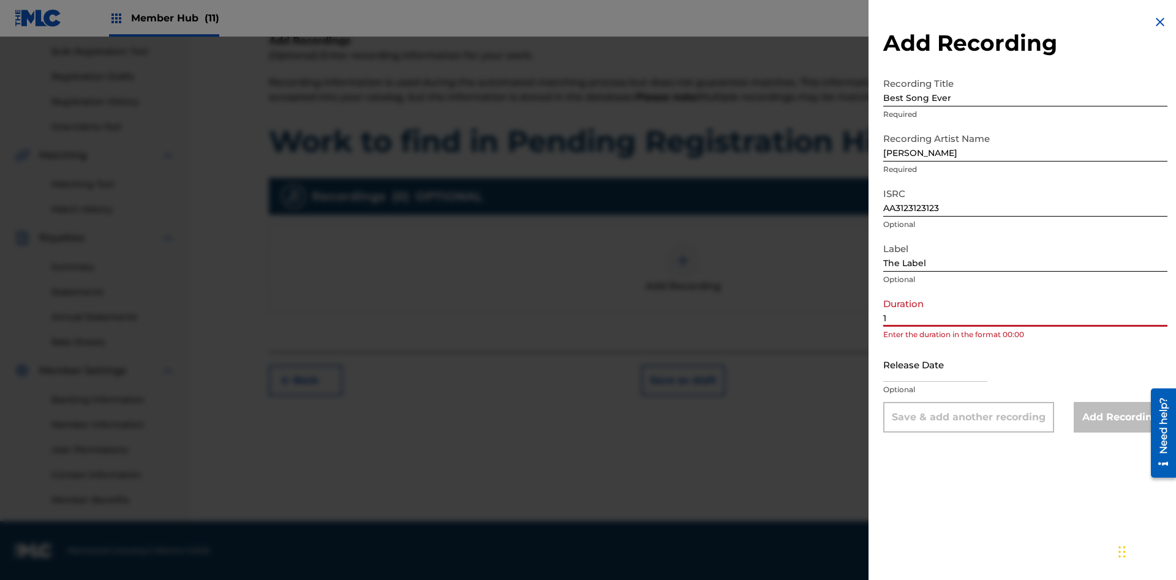
click at [1025, 309] on input "1" at bounding box center [1025, 309] width 284 height 35
type input "12:25"
click at [945, 366] on input "text" at bounding box center [935, 364] width 104 height 35
select select "8"
select select "2025"
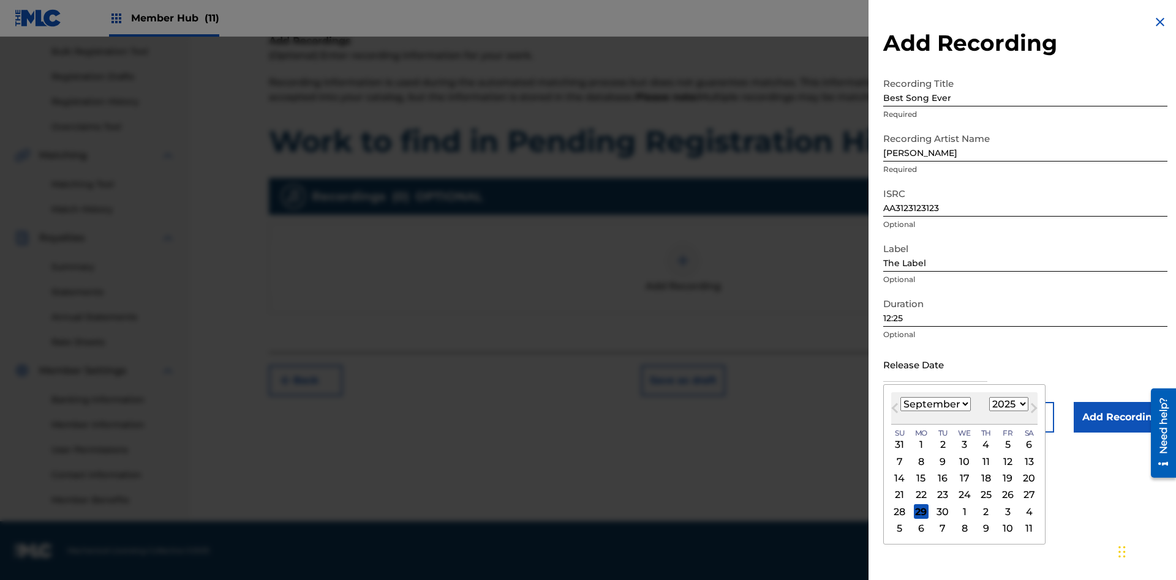
click at [934, 405] on select "January February March April May June July August September October November De…" at bounding box center [935, 404] width 70 height 14
select select "3"
click at [1007, 405] on select "1900 1901 1902 1903 1904 1905 1906 1907 1908 1909 1910 1911 1912 1913 1914 1915…" at bounding box center [1008, 404] width 39 height 14
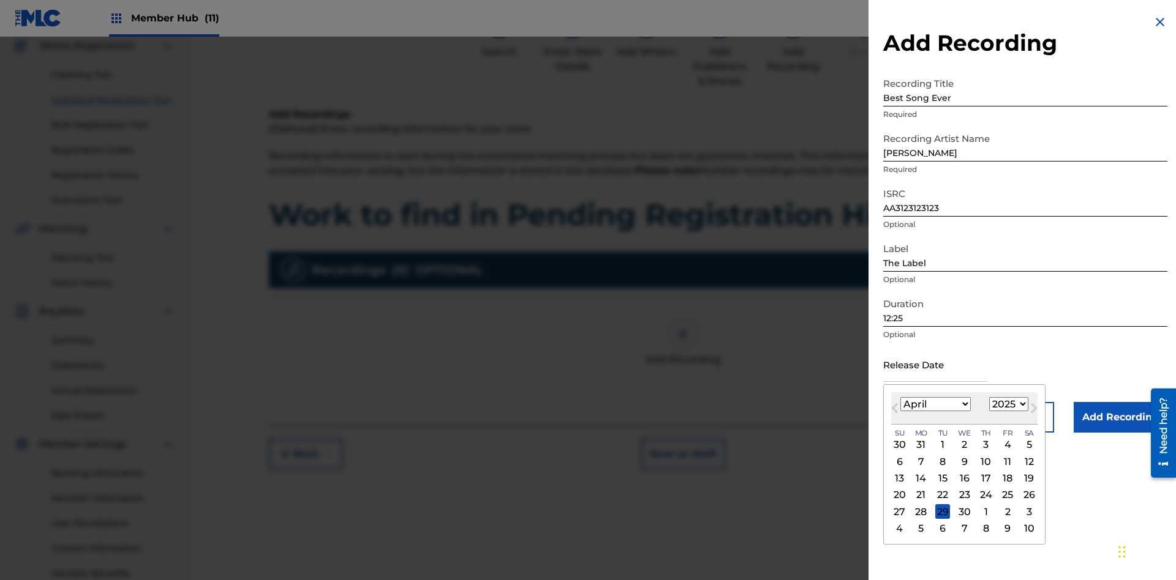
select select "2021"
click at [1007, 405] on select "1900 1901 1902 1903 1904 1905 1906 1907 1908 1909 1910 1911 1912 1913 1914 1915…" at bounding box center [1008, 404] width 39 height 14
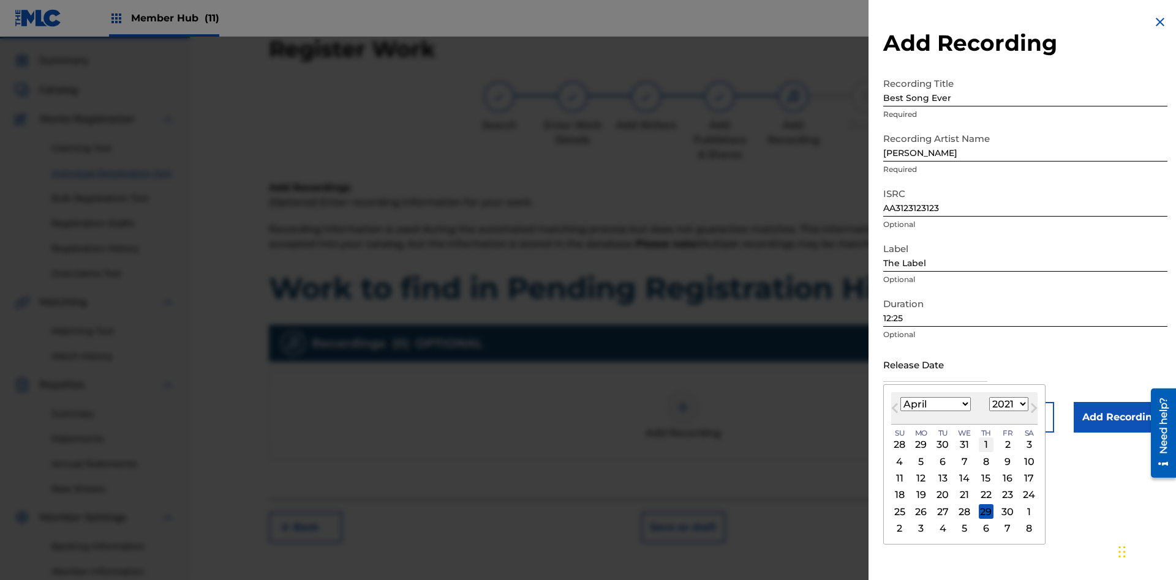
click at [984, 445] on div "1" at bounding box center [985, 445] width 15 height 15
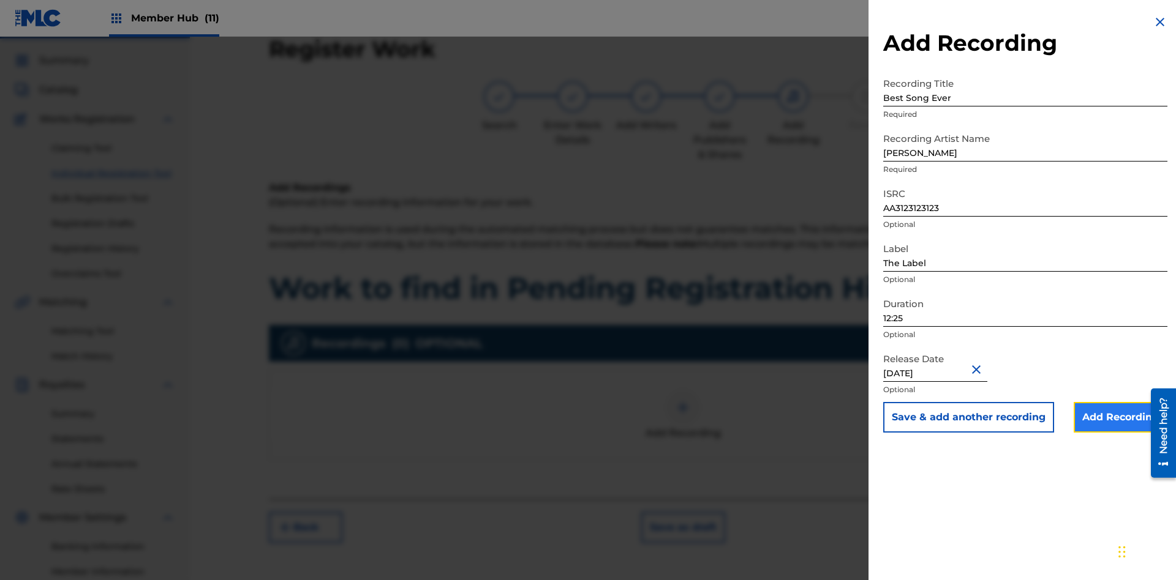
click at [1120, 418] on input "Add Recording" at bounding box center [1120, 417] width 94 height 31
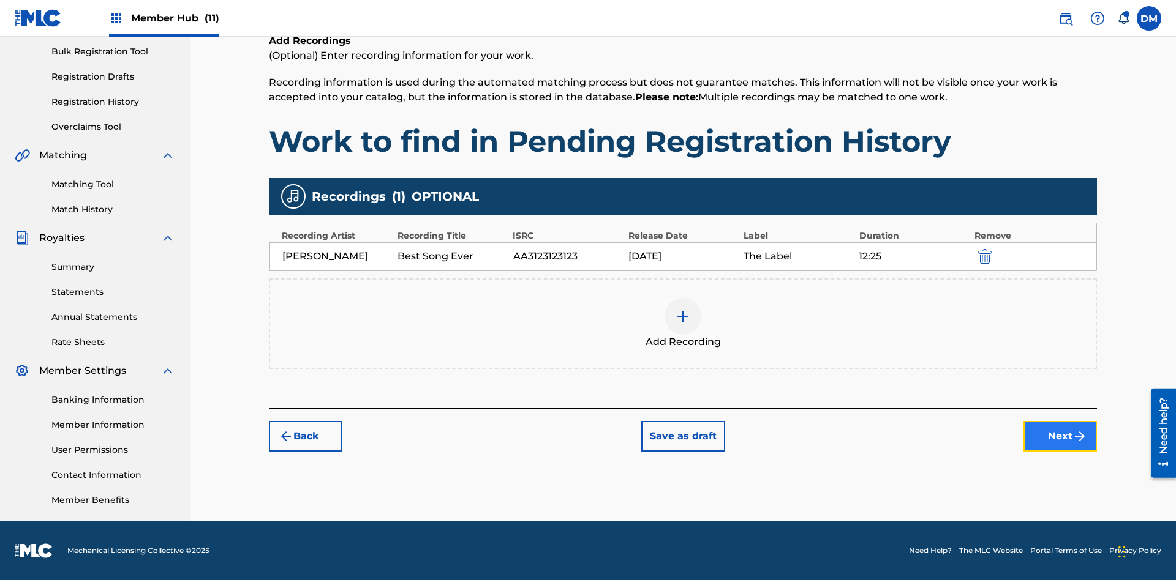
click at [1060, 437] on button "Next" at bounding box center [1059, 436] width 73 height 31
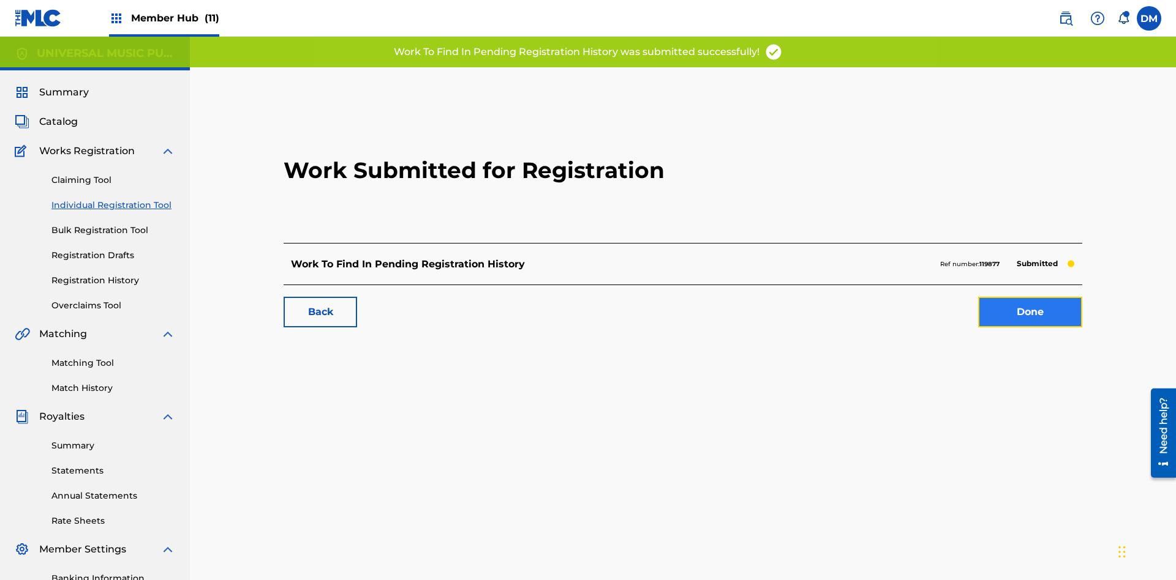
click at [978, 297] on link "Done" at bounding box center [1030, 312] width 104 height 31
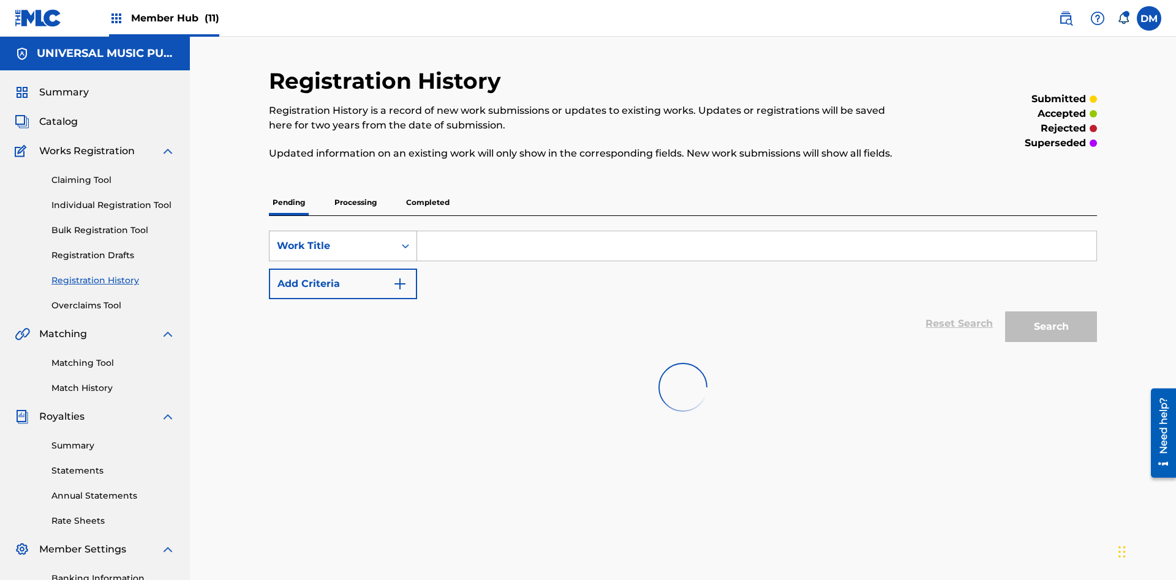
click at [332, 239] on div "Work Title" at bounding box center [332, 246] width 110 height 15
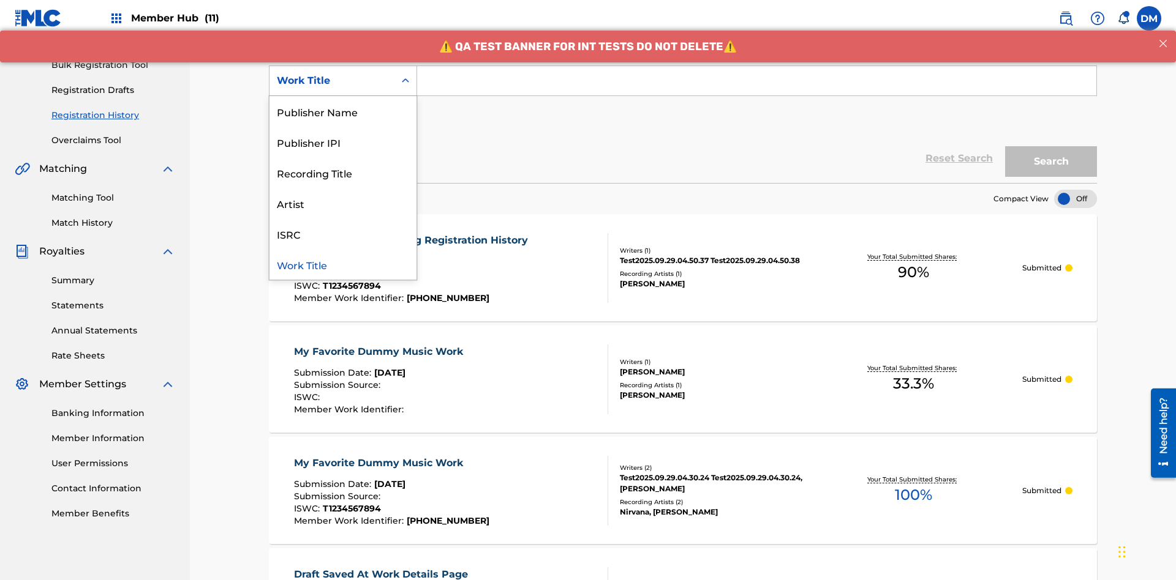
click at [343, 264] on div "Work Title" at bounding box center [342, 264] width 147 height 31
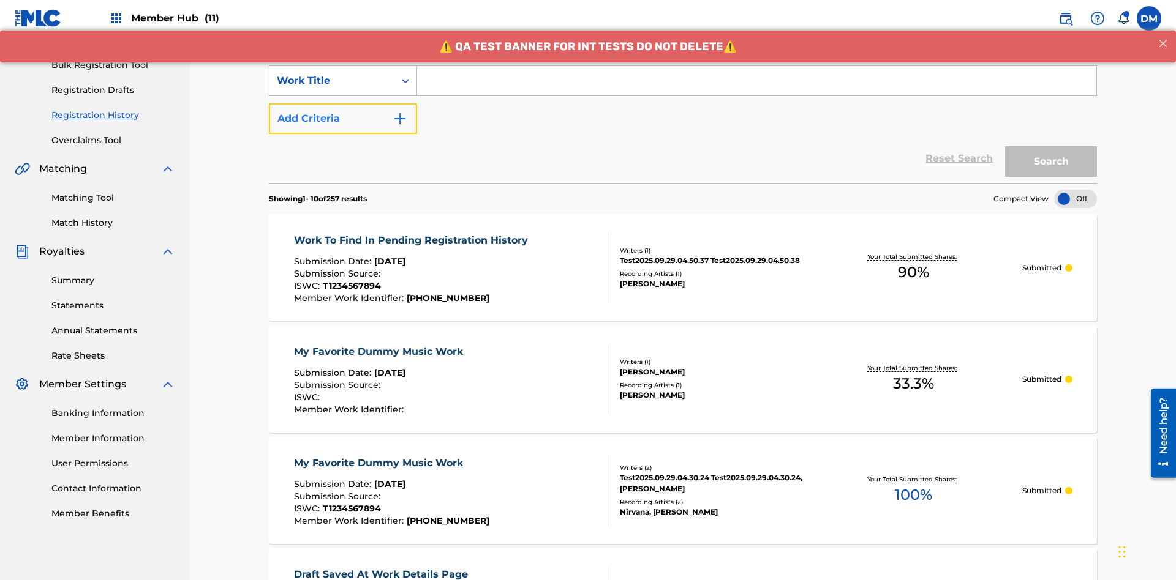
click at [343, 103] on button "Add Criteria" at bounding box center [343, 118] width 148 height 31
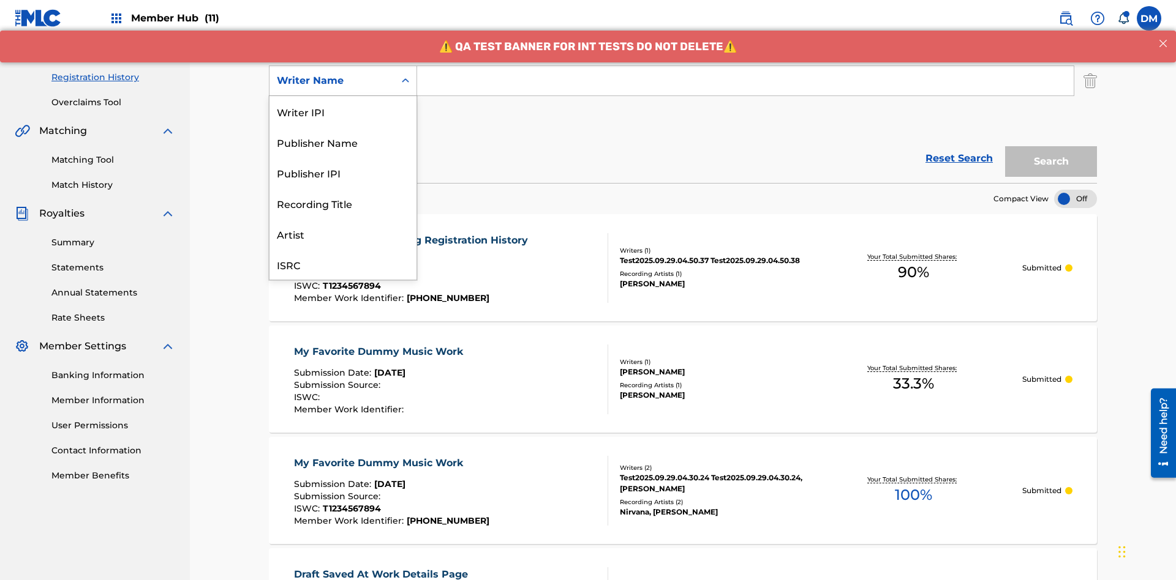
scroll to position [31, 0]
click at [343, 173] on div "Recording Title" at bounding box center [342, 172] width 147 height 31
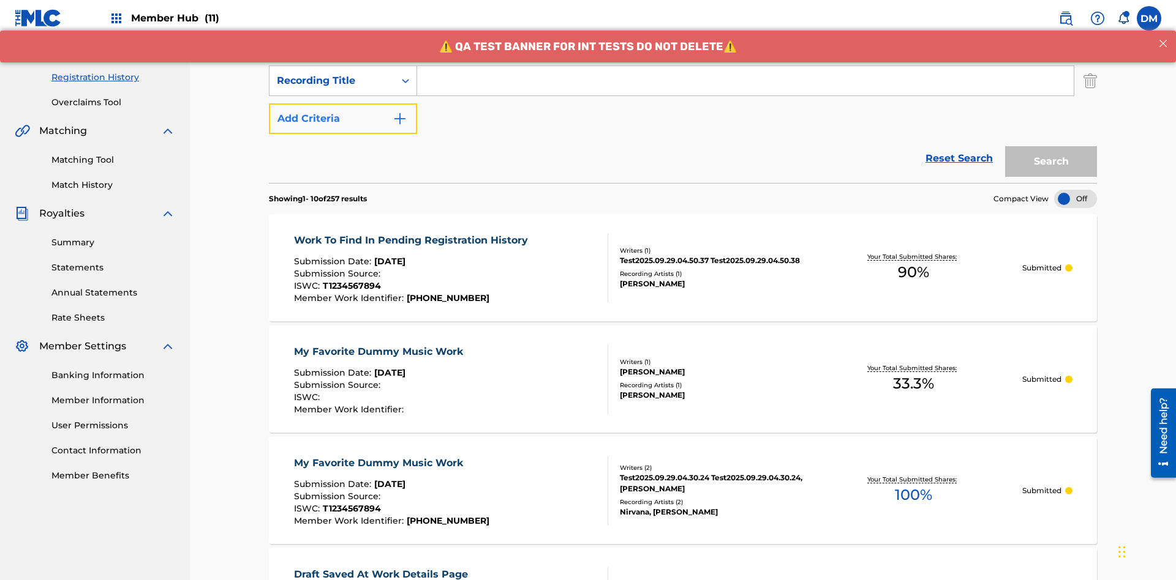
click at [343, 103] on button "Add Criteria" at bounding box center [343, 118] width 148 height 31
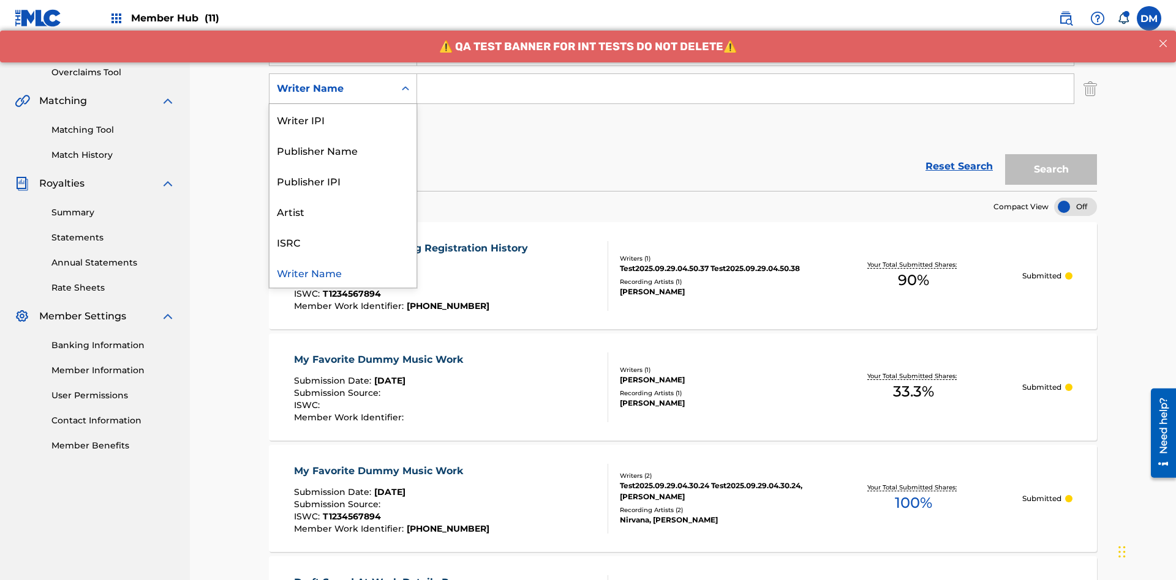
scroll to position [241, 0]
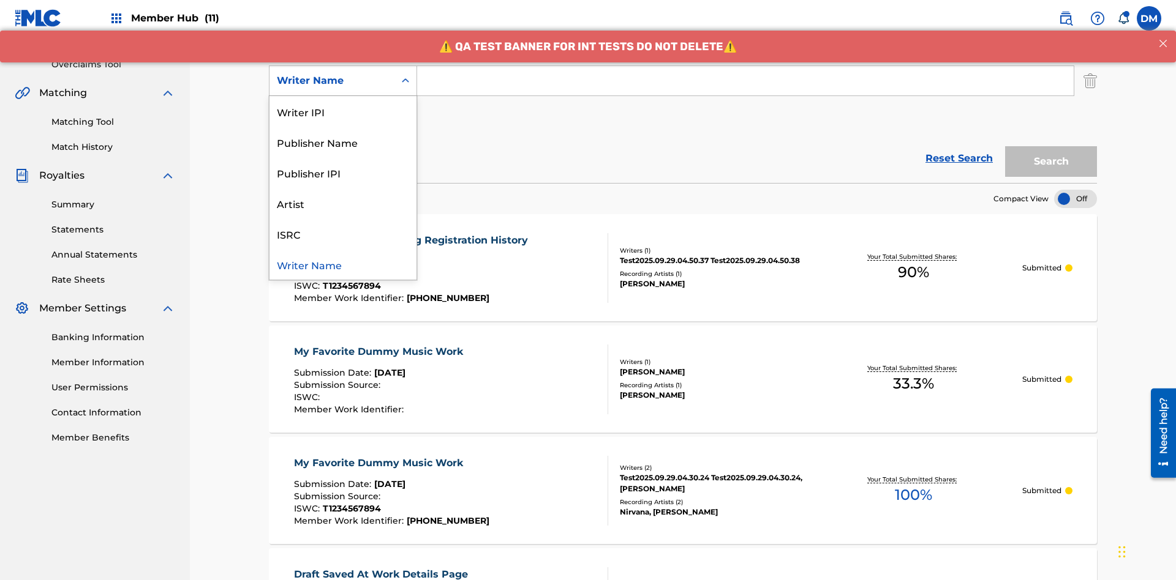
click at [343, 234] on div "ISRC" at bounding box center [342, 234] width 147 height 31
click at [343, 103] on button "Add Criteria" at bounding box center [343, 118] width 148 height 31
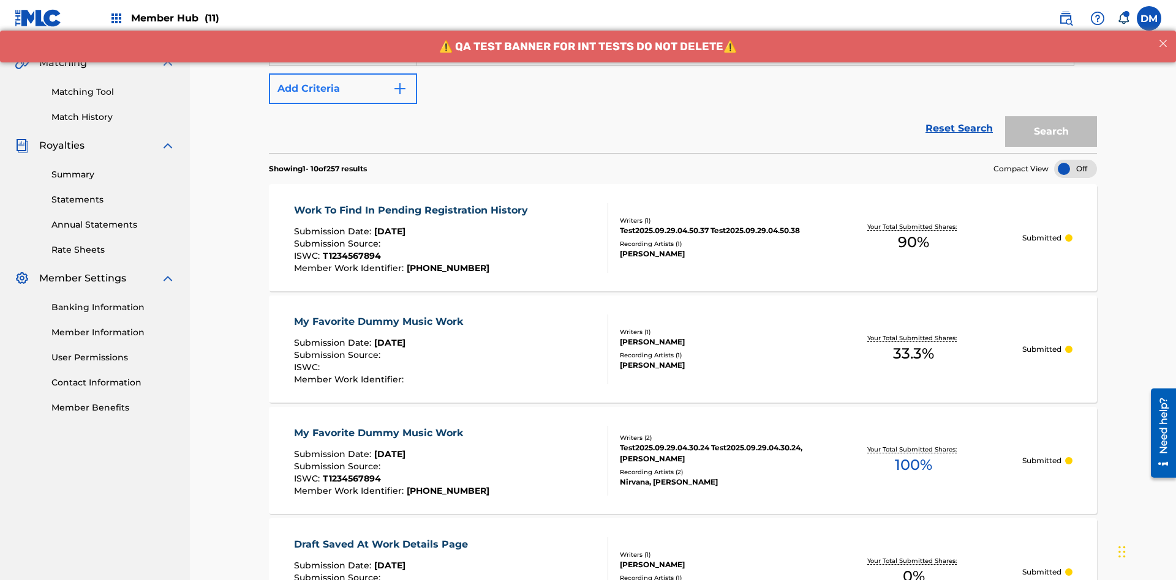
scroll to position [279, 0]
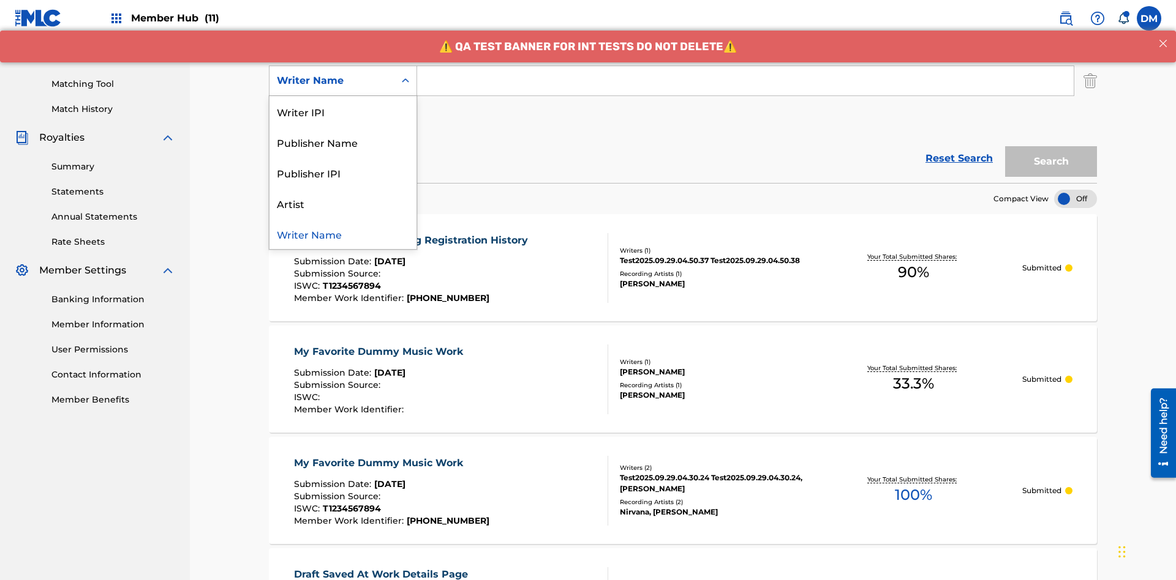
click at [343, 173] on div "Publisher IPI" at bounding box center [342, 172] width 147 height 31
click at [343, 103] on button "Add Criteria" at bounding box center [343, 118] width 148 height 31
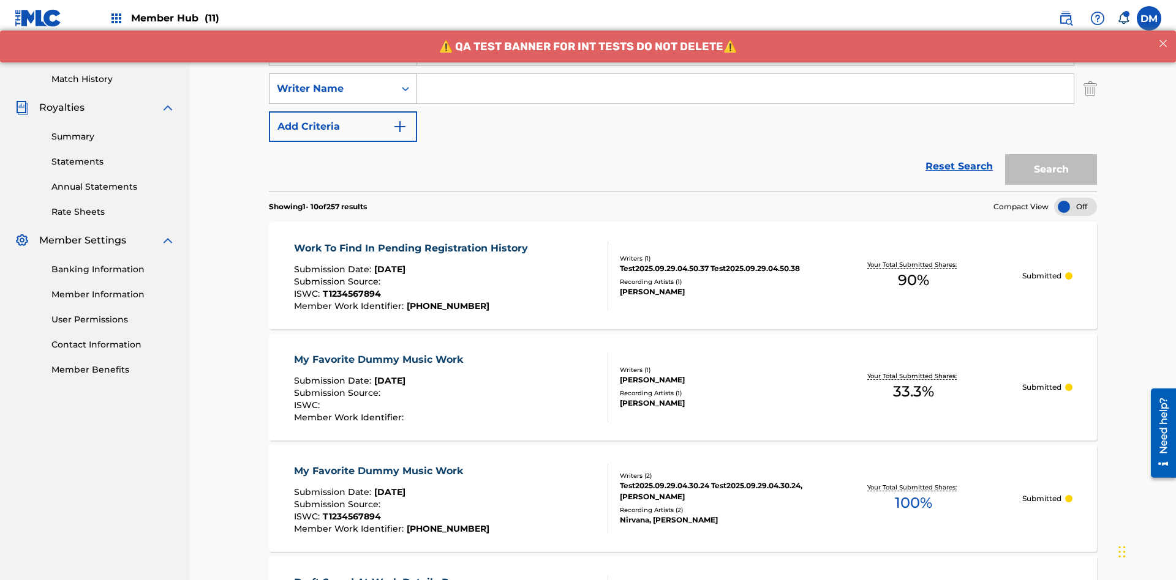
click at [332, 81] on div "Writer Name" at bounding box center [332, 88] width 110 height 15
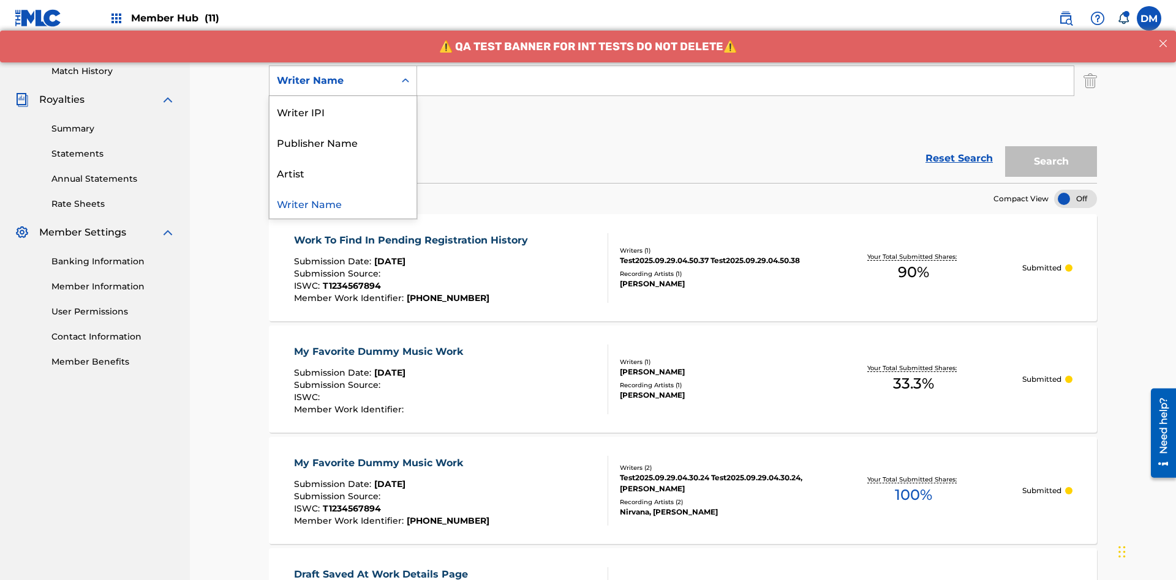
click at [343, 173] on div "Artist" at bounding box center [342, 172] width 147 height 31
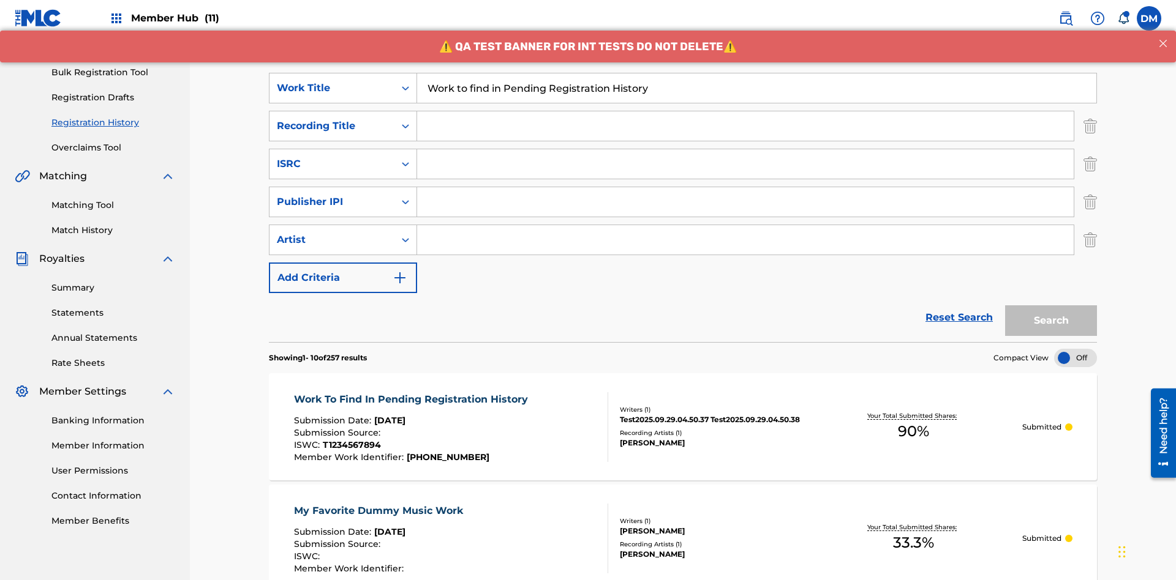
type input "Work to find in Pending Registration History"
click at [745, 111] on input "Search Form" at bounding box center [745, 125] width 656 height 29
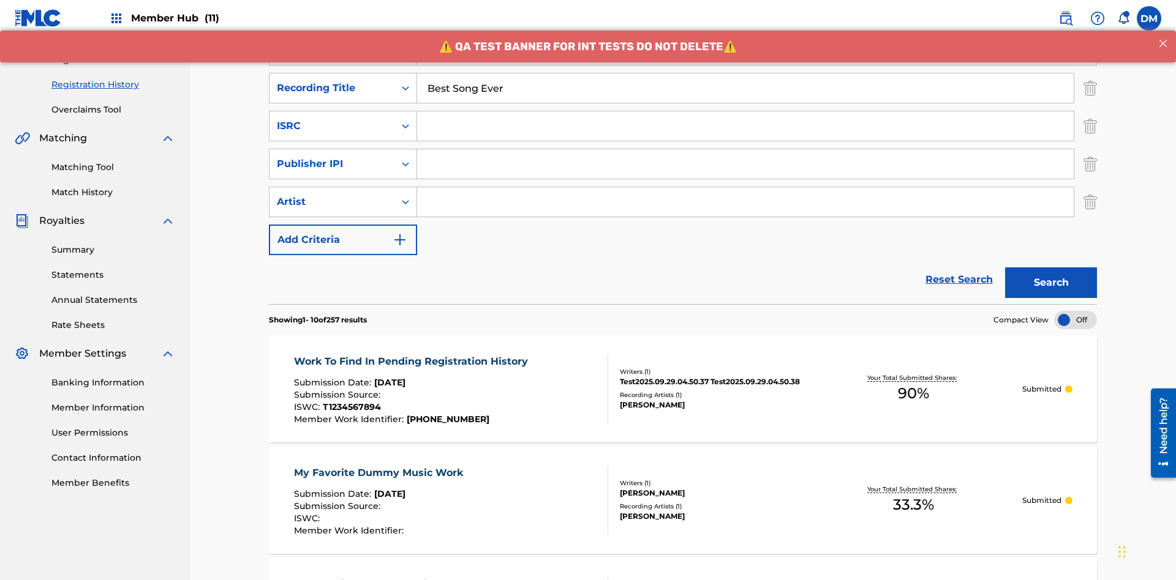
type input "Best Song Ever"
click at [745, 111] on input "Search Form" at bounding box center [745, 125] width 656 height 29
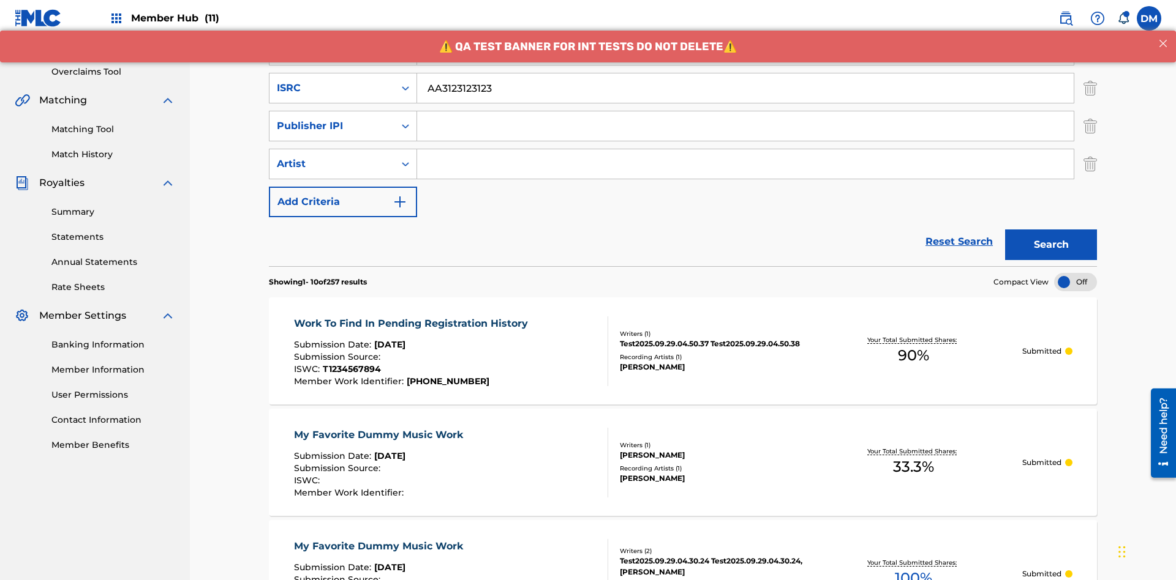
type input "AA3123123123"
click at [745, 111] on input "Search Form" at bounding box center [745, 125] width 656 height 29
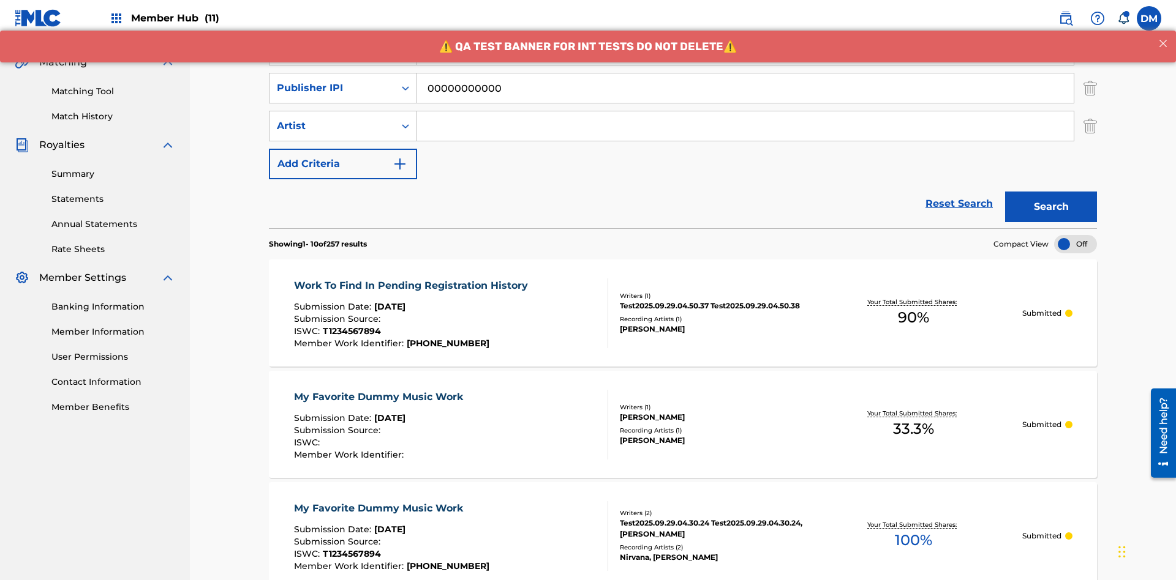
type input "00000000000"
click at [745, 111] on input "Search Form" at bounding box center [745, 125] width 656 height 29
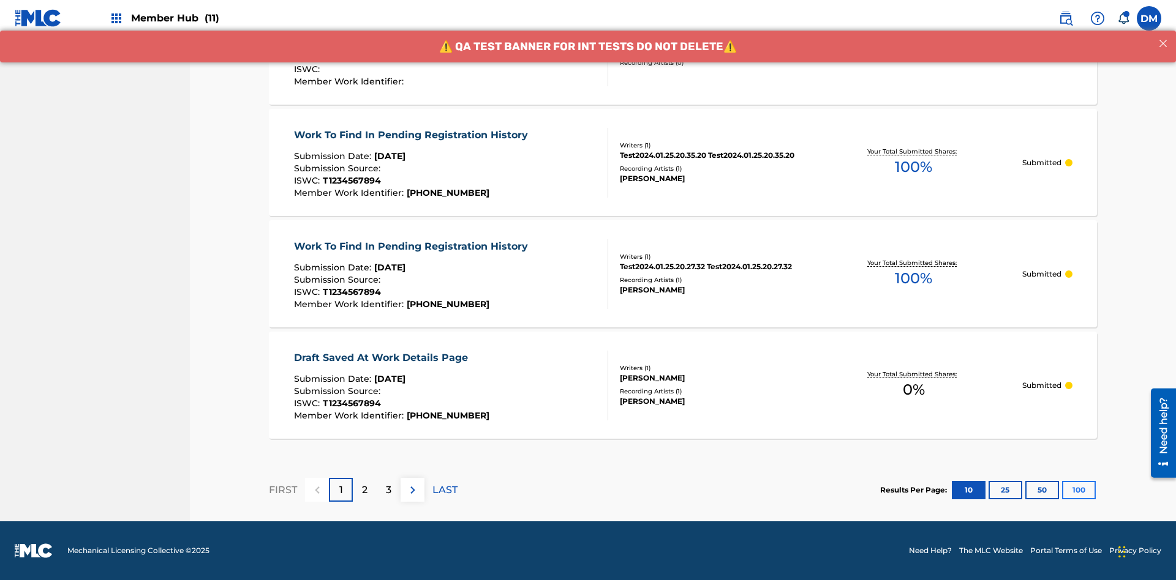
type input "Joe Lewis"
click at [1062, 490] on button "100" at bounding box center [1079, 490] width 34 height 18
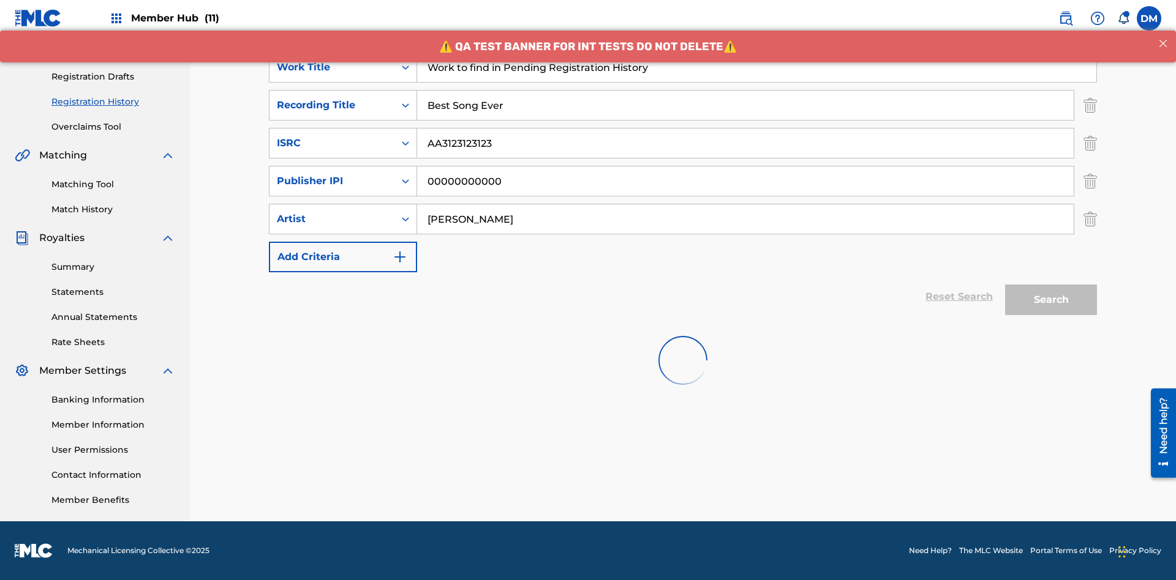
scroll to position [179, 0]
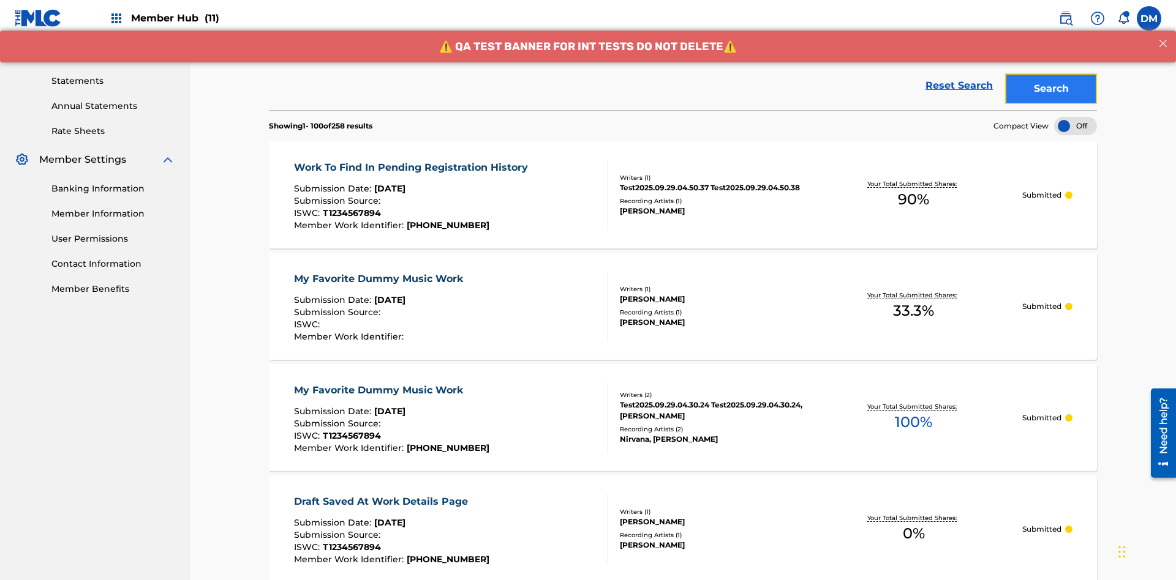
click at [1051, 89] on button "Search" at bounding box center [1051, 88] width 92 height 31
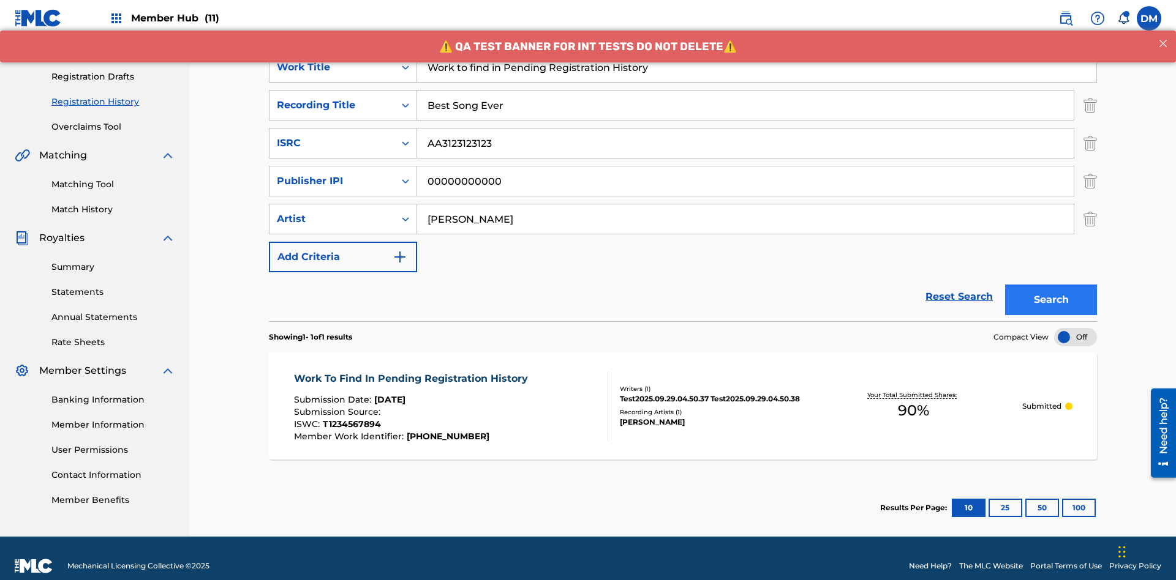
scroll to position [194, 0]
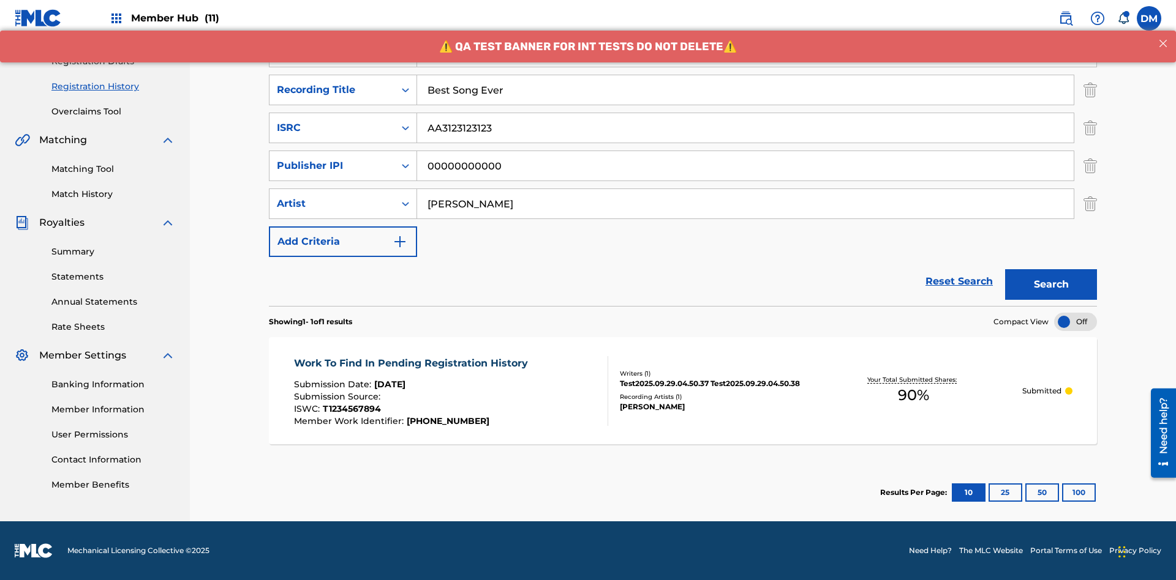
click at [913, 396] on span "90 %" at bounding box center [913, 395] width 31 height 22
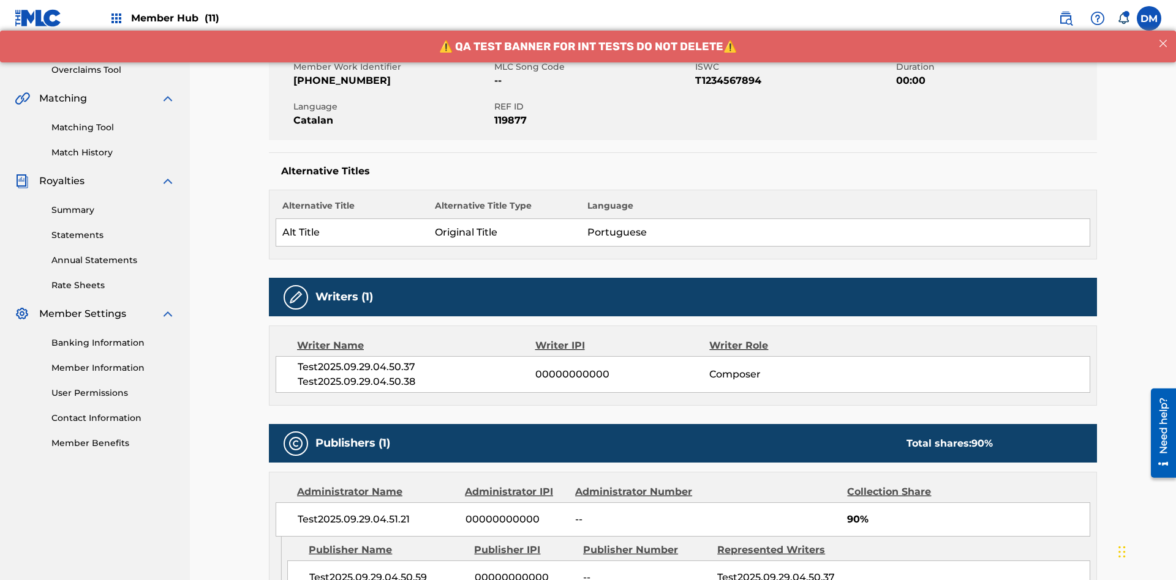
scroll to position [276, 0]
